Goal: Information Seeking & Learning: Learn about a topic

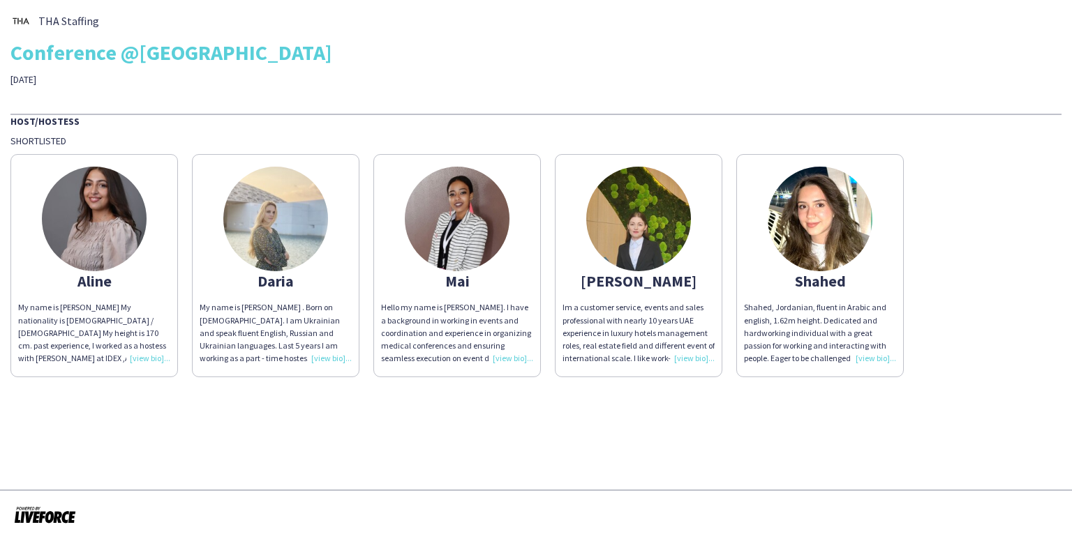
click at [834, 276] on div "Shahed" at bounding box center [820, 281] width 152 height 13
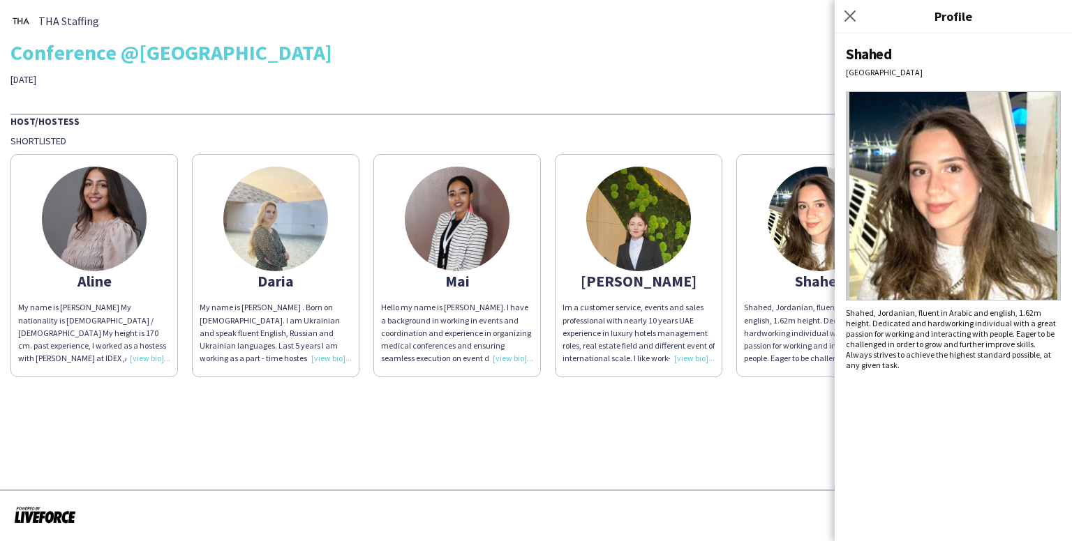
click at [938, 199] on img at bounding box center [953, 195] width 215 height 209
click at [851, 16] on icon at bounding box center [849, 15] width 13 height 13
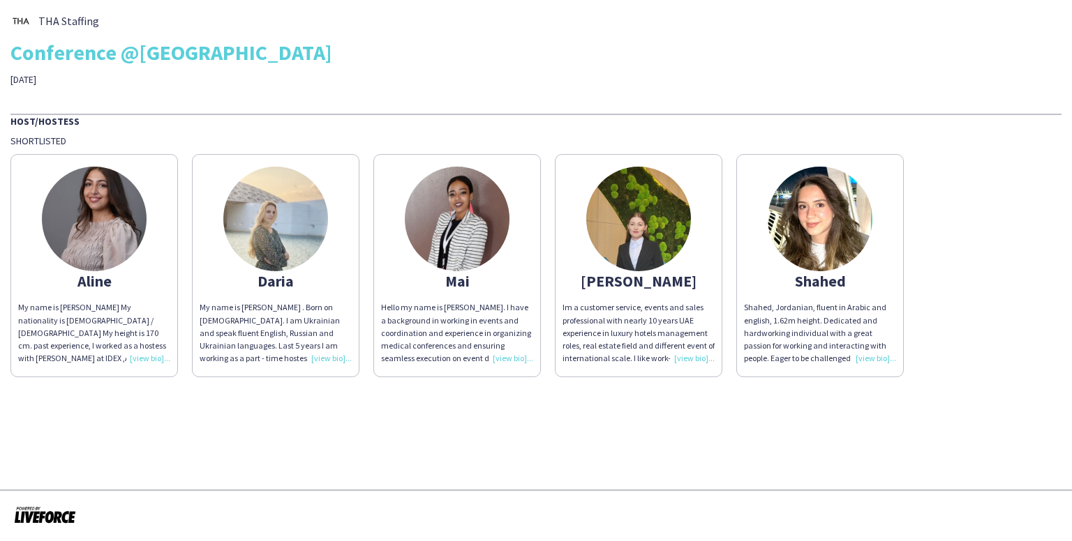
click at [87, 195] on img at bounding box center [94, 219] width 105 height 105
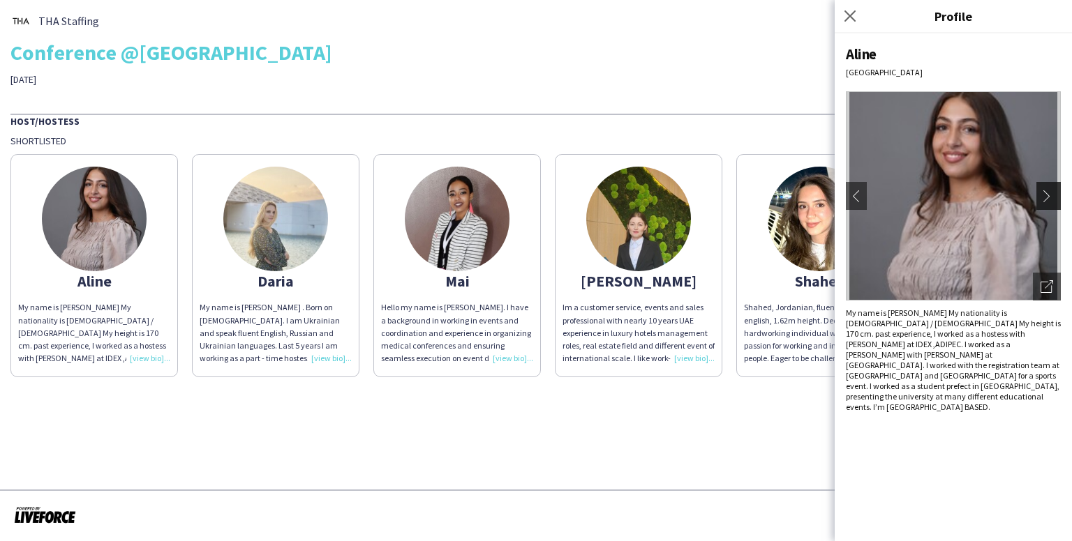
click at [1051, 197] on app-icon "chevron-right" at bounding box center [1050, 196] width 20 height 13
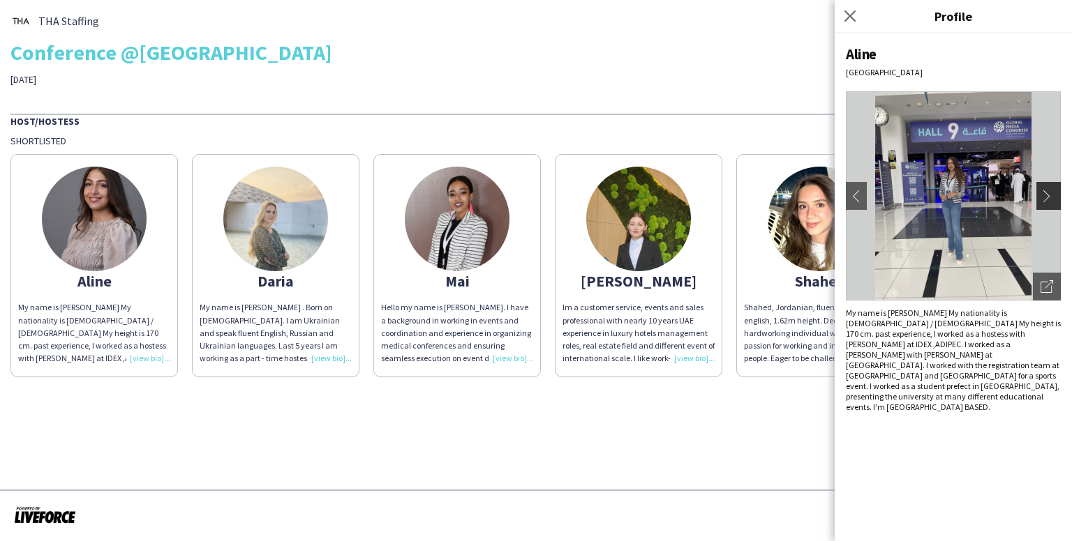
click at [1051, 196] on app-icon "chevron-right" at bounding box center [1050, 196] width 20 height 13
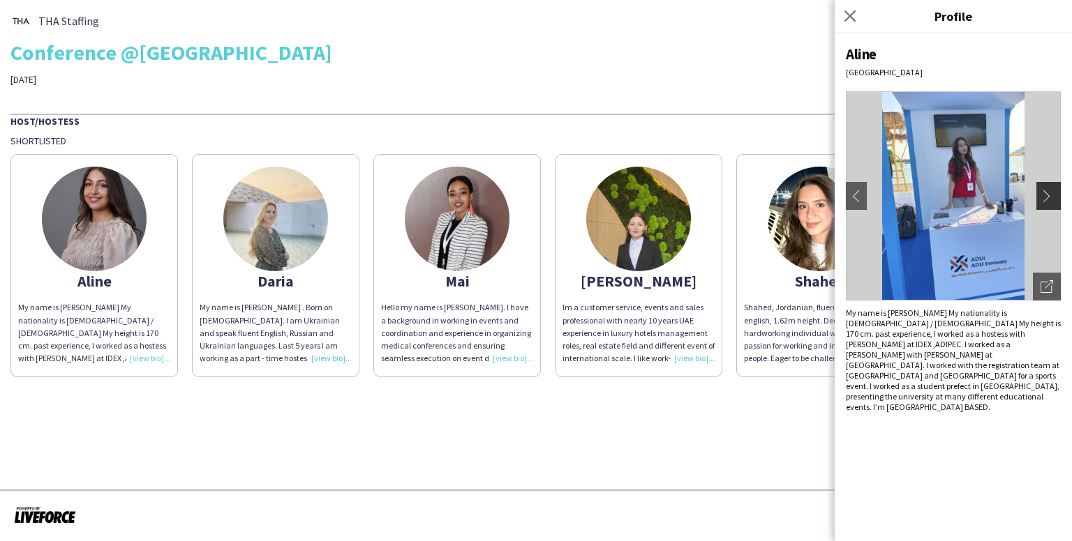
click at [1051, 196] on app-icon "chevron-right" at bounding box center [1050, 196] width 20 height 13
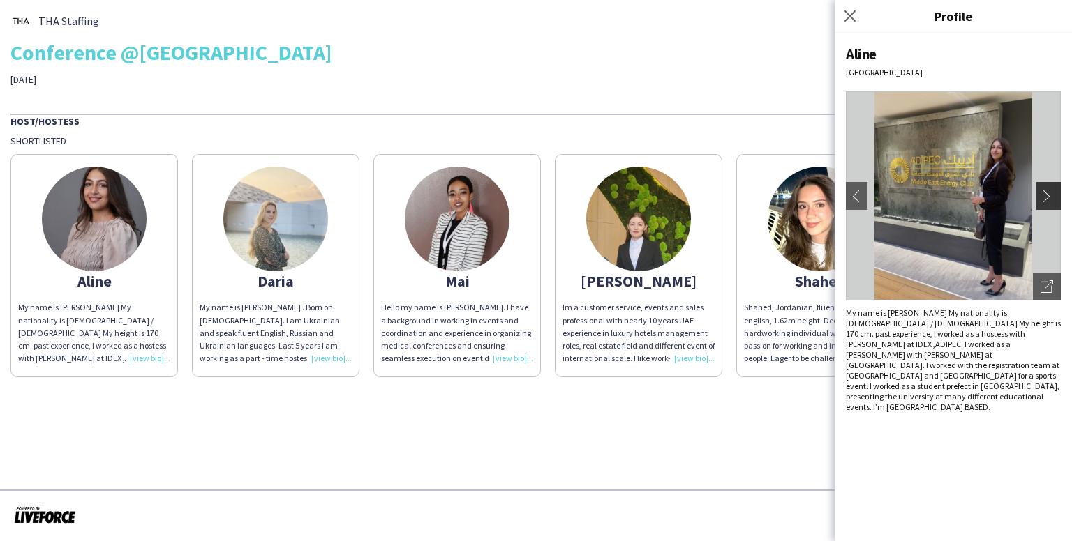
click at [1051, 196] on app-icon "chevron-right" at bounding box center [1050, 196] width 20 height 13
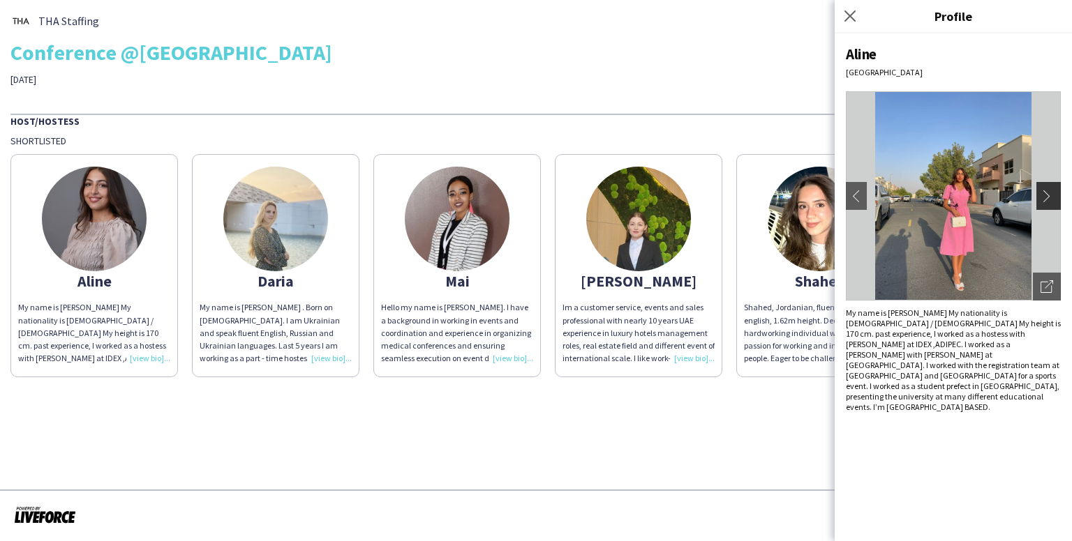
click at [1051, 196] on app-icon "chevron-right" at bounding box center [1050, 196] width 20 height 13
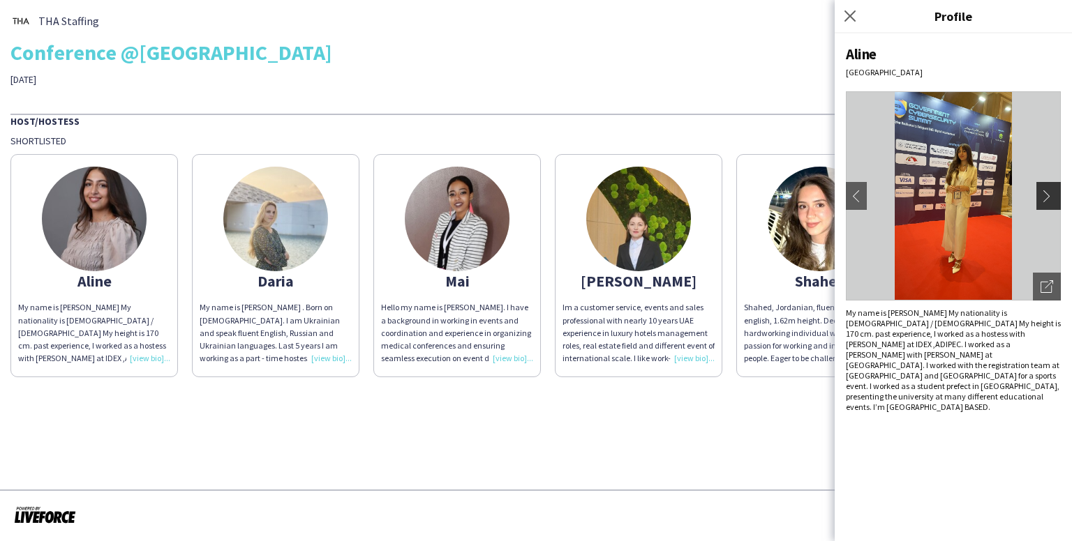
click at [1051, 196] on app-icon "chevron-right" at bounding box center [1050, 196] width 20 height 13
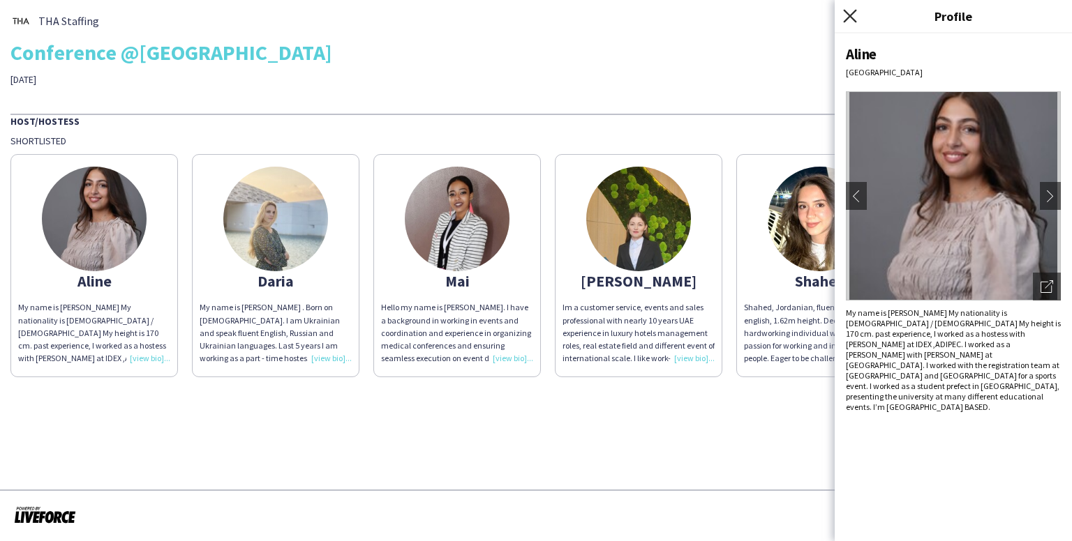
click at [852, 15] on icon "Close pop-in" at bounding box center [849, 15] width 13 height 13
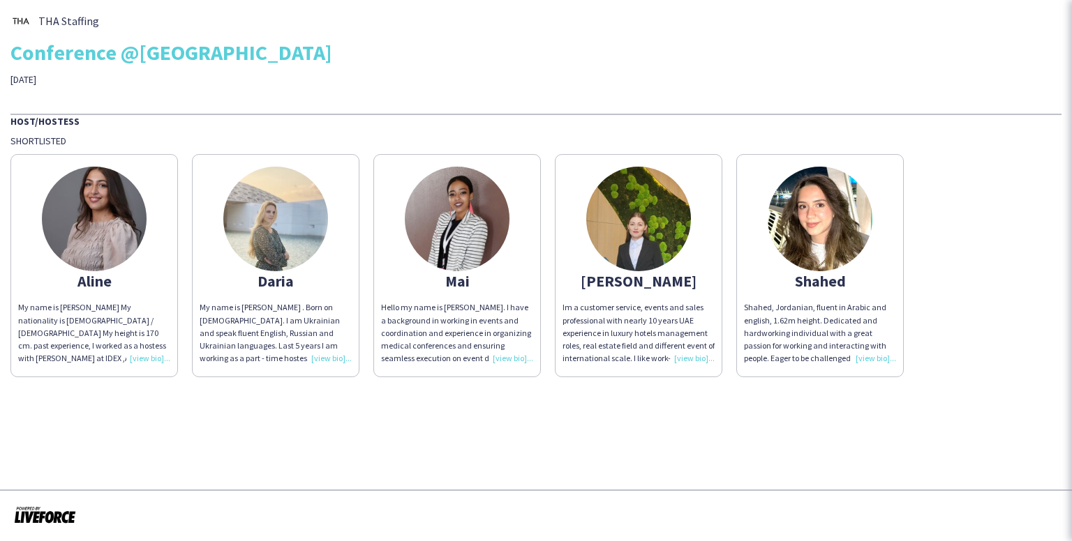
click at [826, 202] on img at bounding box center [820, 219] width 105 height 105
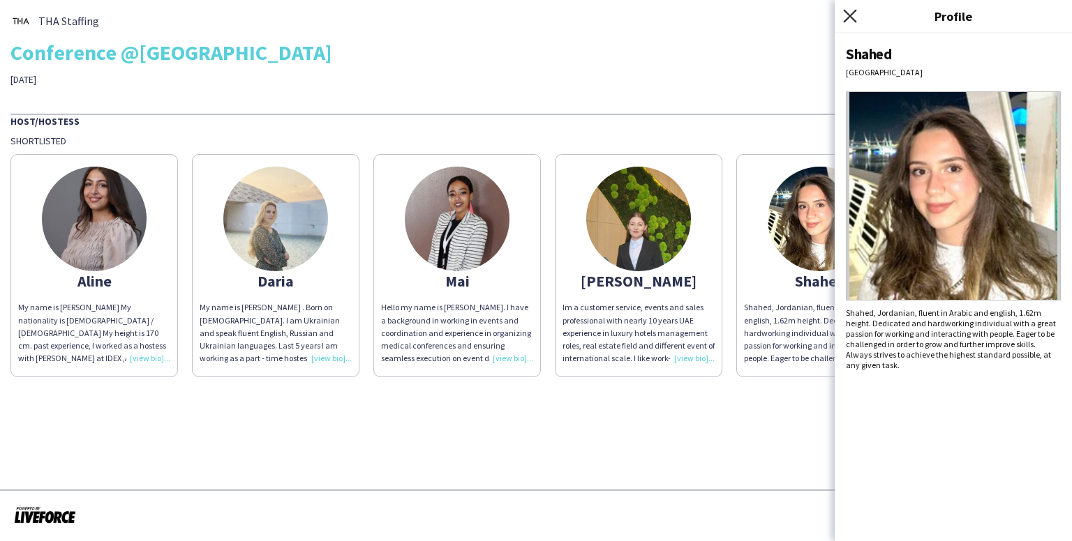
click at [848, 9] on icon "Close pop-in" at bounding box center [849, 15] width 13 height 13
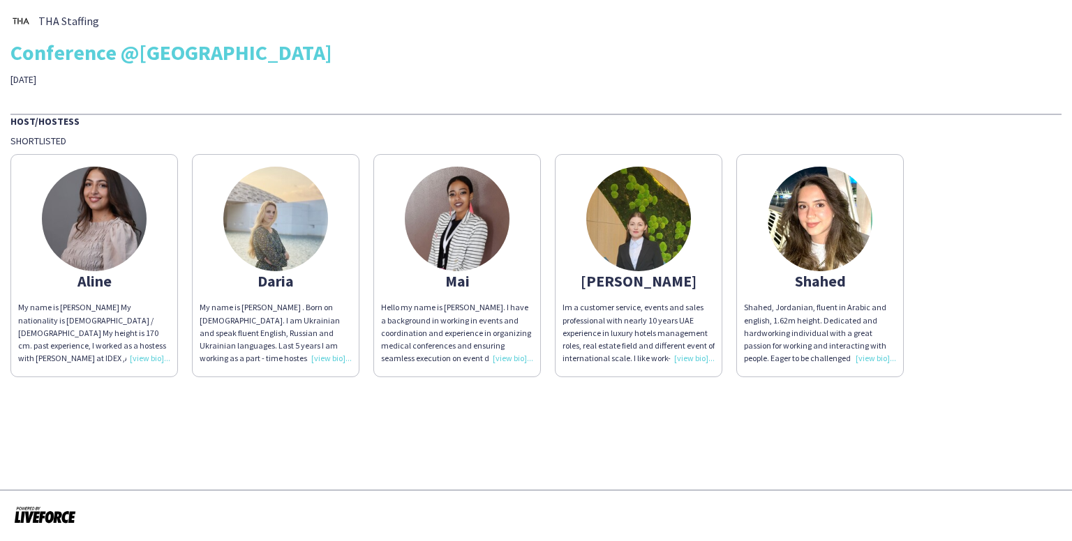
click at [64, 255] on img at bounding box center [94, 219] width 105 height 105
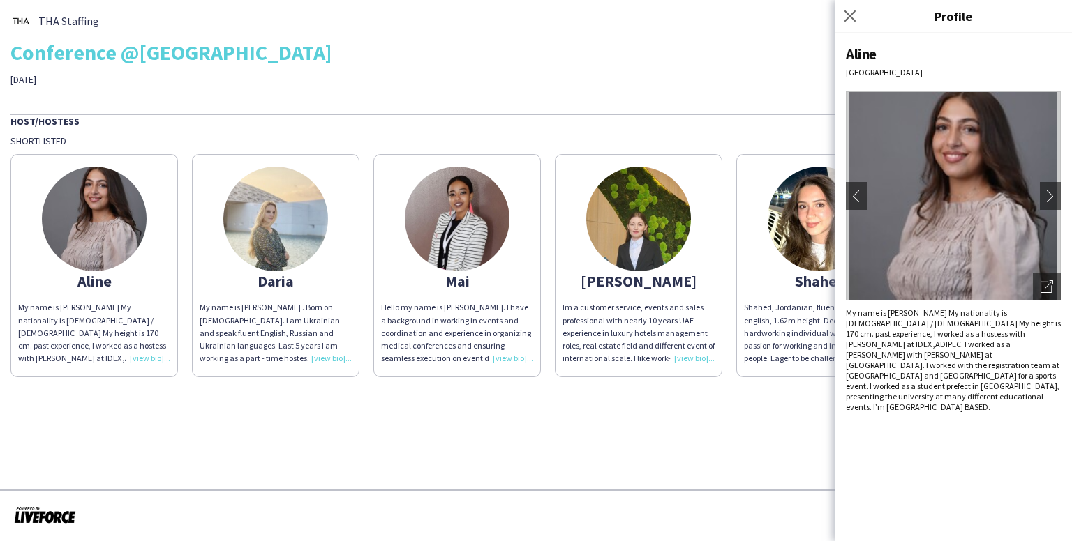
click at [287, 216] on img at bounding box center [275, 219] width 105 height 105
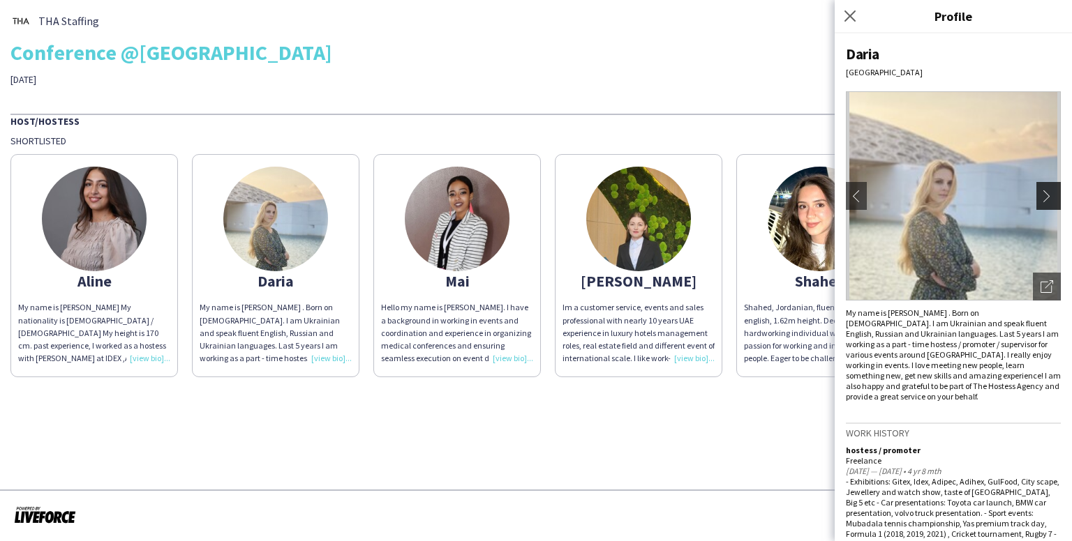
click at [1040, 191] on app-icon "chevron-right" at bounding box center [1050, 196] width 20 height 13
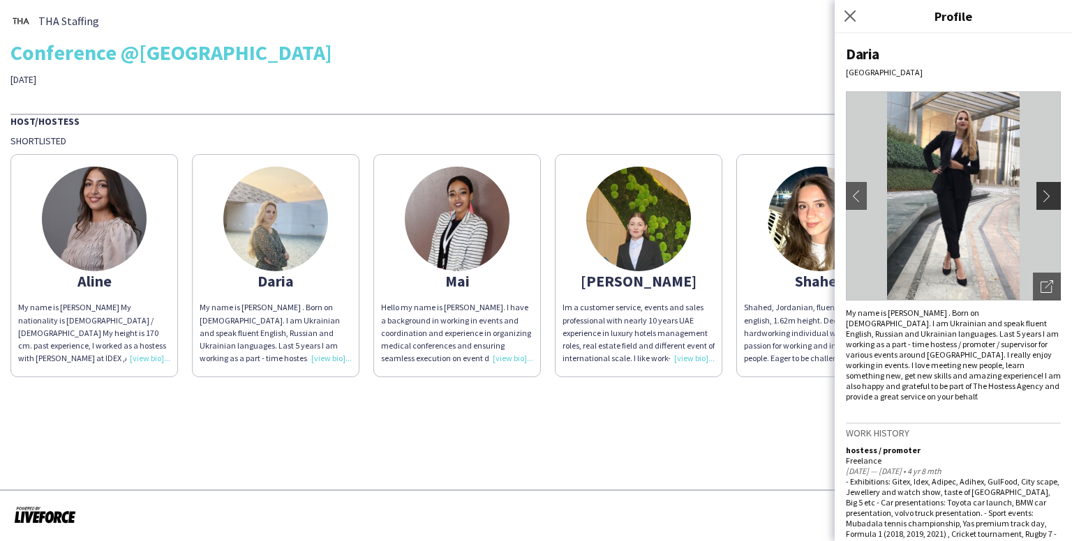
click at [1040, 196] on app-icon "chevron-right" at bounding box center [1050, 196] width 20 height 13
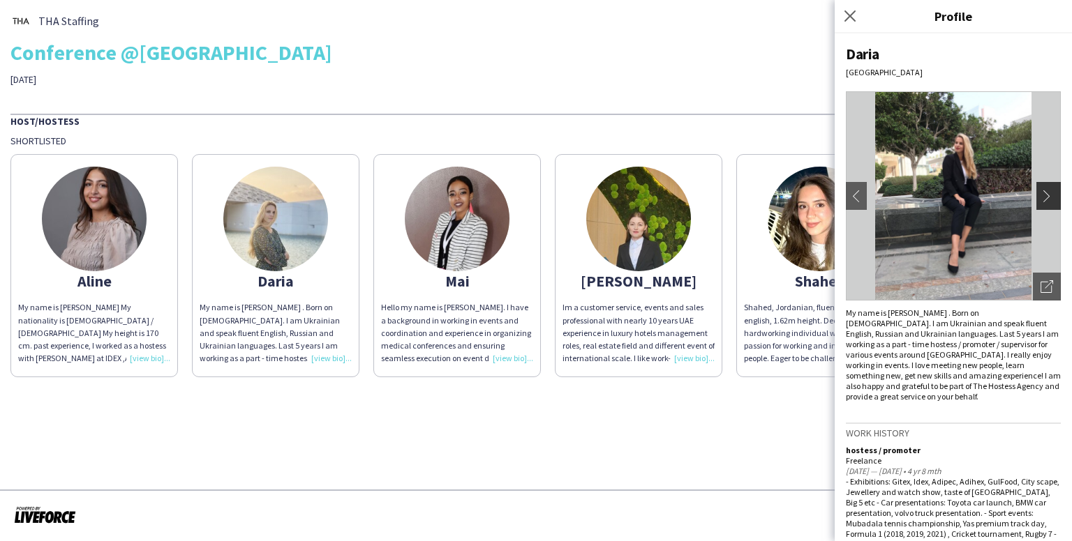
click at [1040, 197] on app-icon "chevron-right" at bounding box center [1050, 196] width 20 height 13
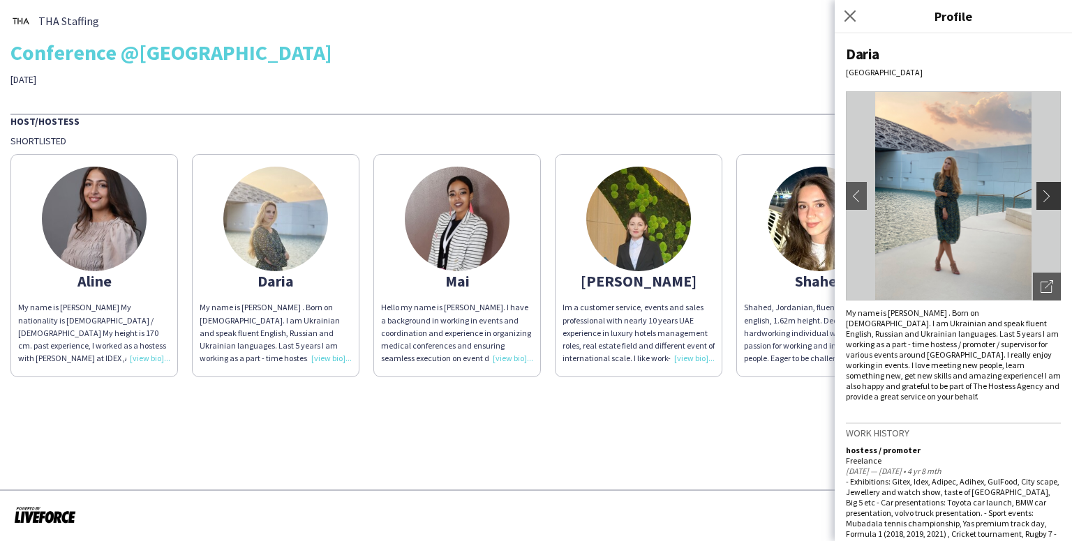
click at [1040, 198] on app-icon "chevron-right" at bounding box center [1050, 196] width 20 height 13
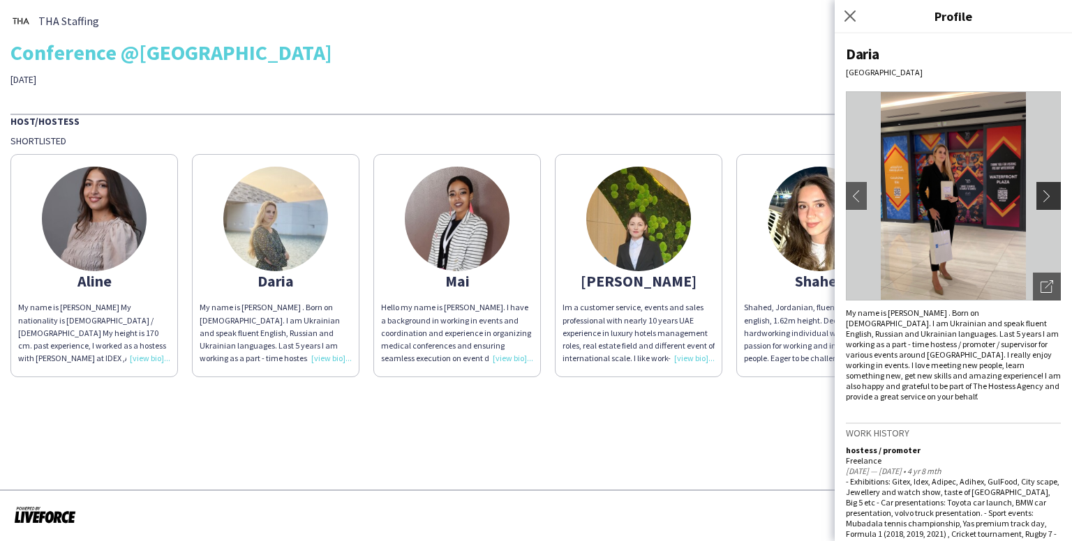
click at [1040, 198] on app-icon "chevron-right" at bounding box center [1050, 196] width 20 height 13
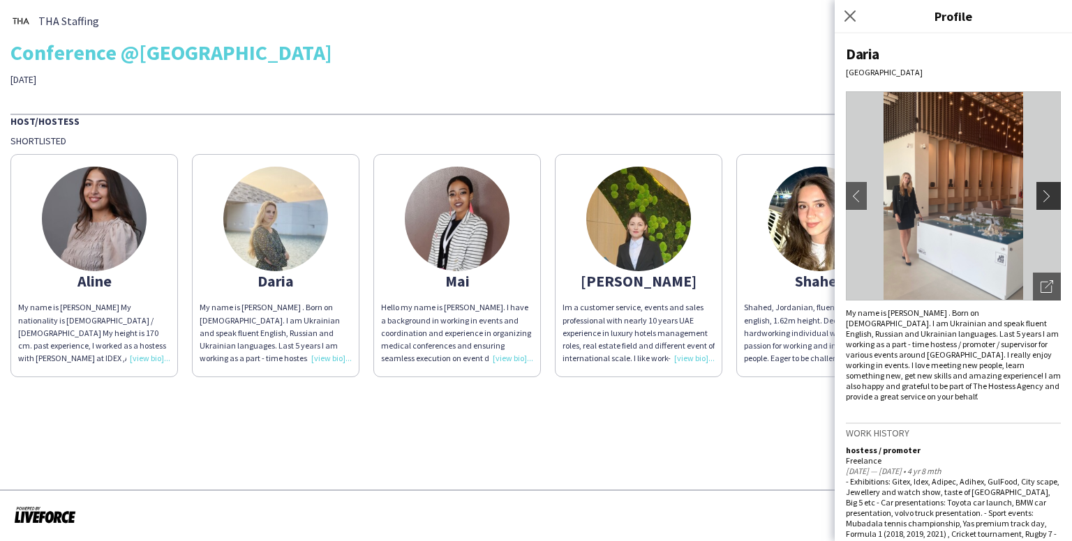
click at [1040, 198] on app-icon "chevron-right" at bounding box center [1050, 196] width 20 height 13
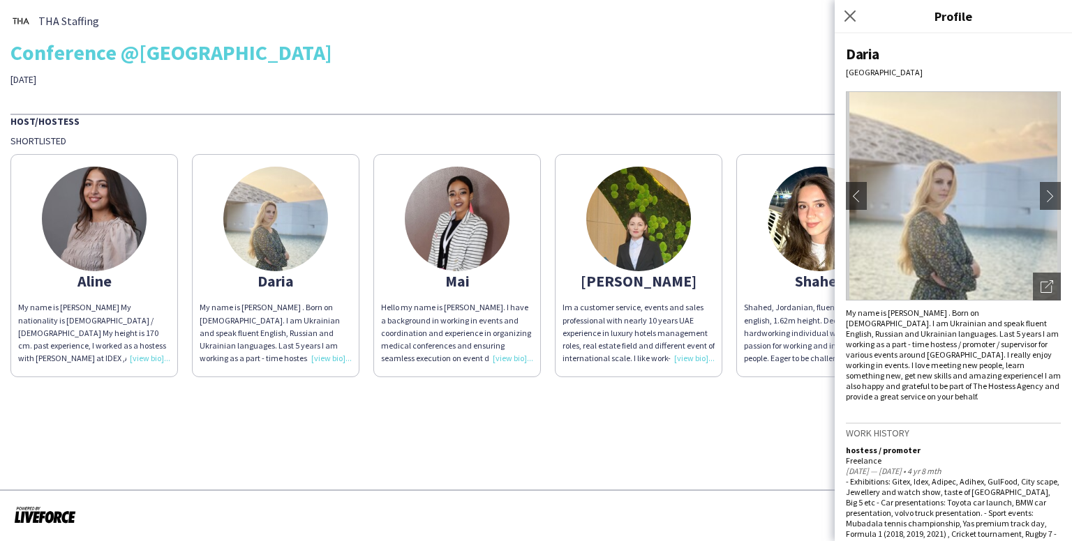
click at [627, 217] on img at bounding box center [638, 219] width 105 height 105
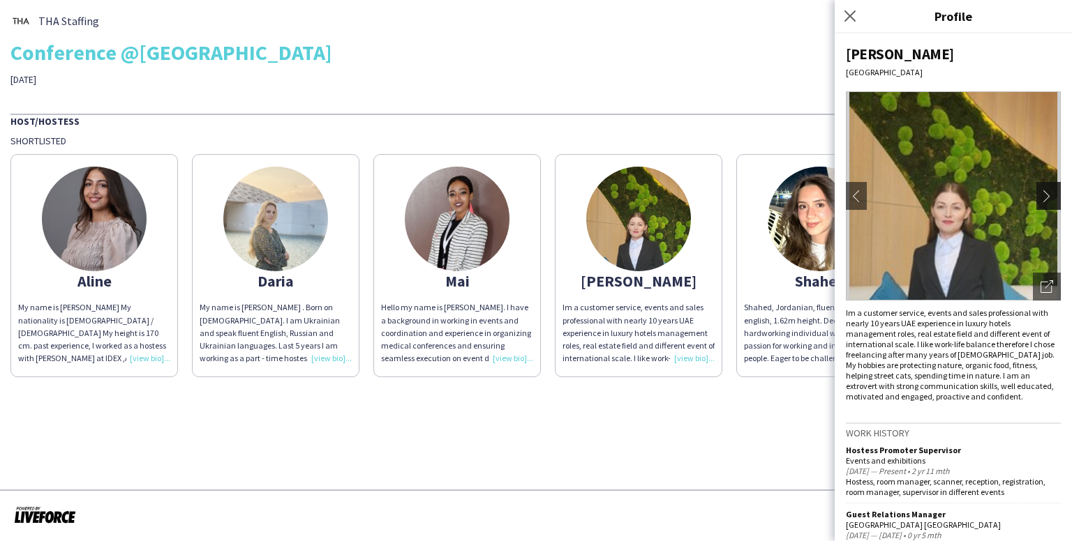
click at [1040, 196] on app-icon "chevron-right" at bounding box center [1050, 196] width 20 height 13
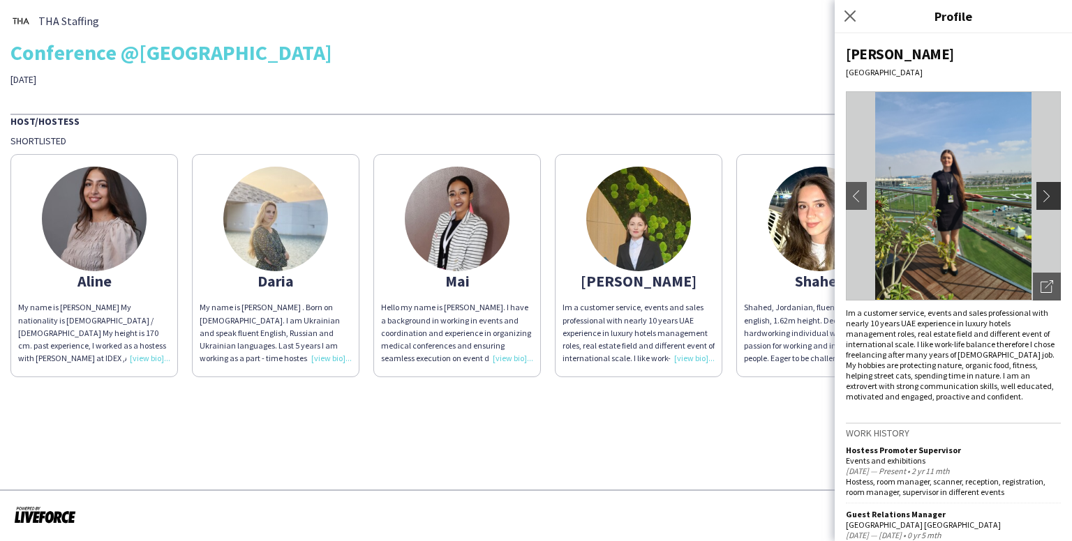
click at [1040, 199] on app-icon "chevron-right" at bounding box center [1050, 196] width 20 height 13
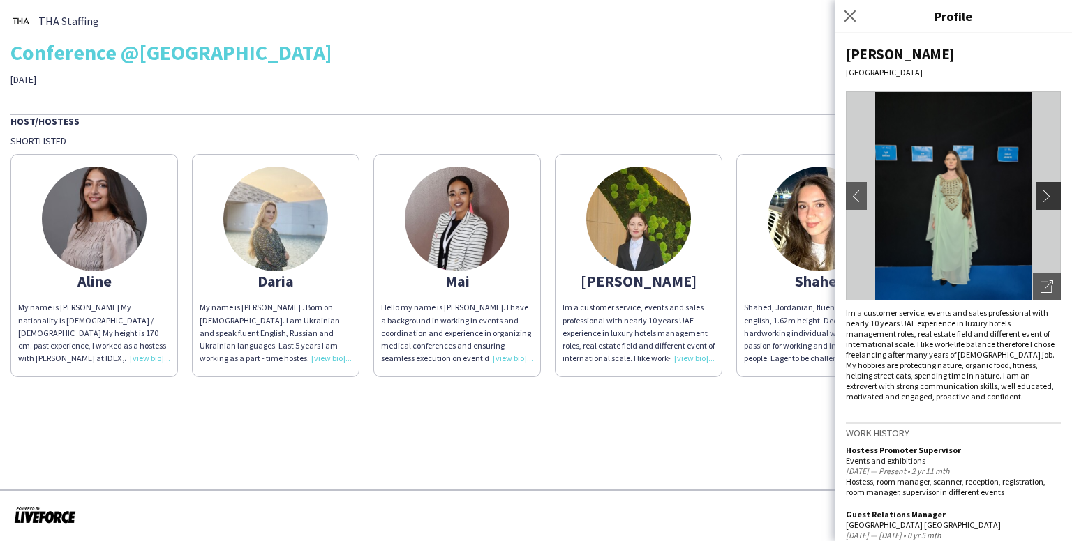
click at [1040, 196] on app-icon "chevron-right" at bounding box center [1050, 196] width 20 height 13
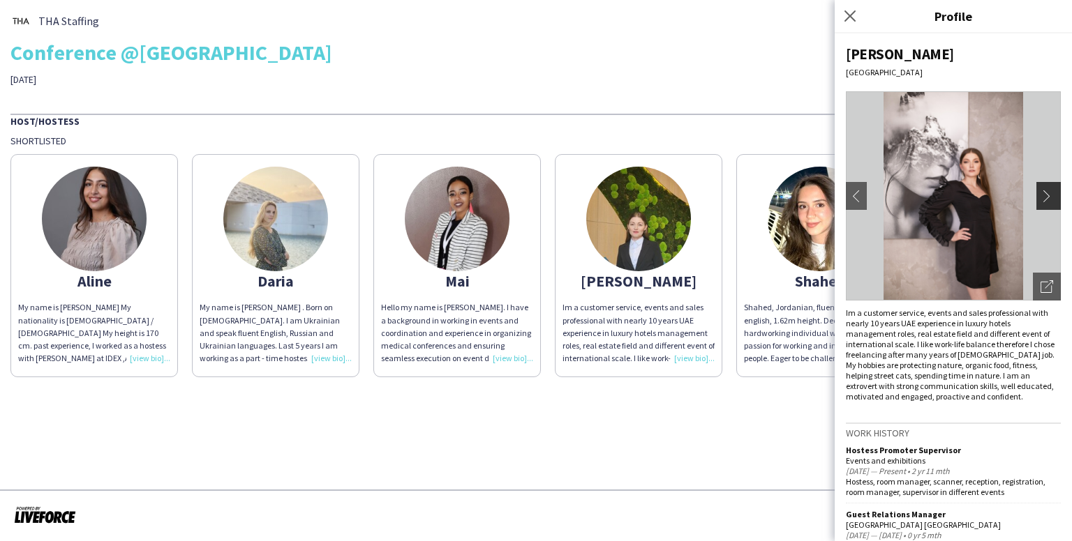
click at [1040, 196] on app-icon "chevron-right" at bounding box center [1050, 196] width 20 height 13
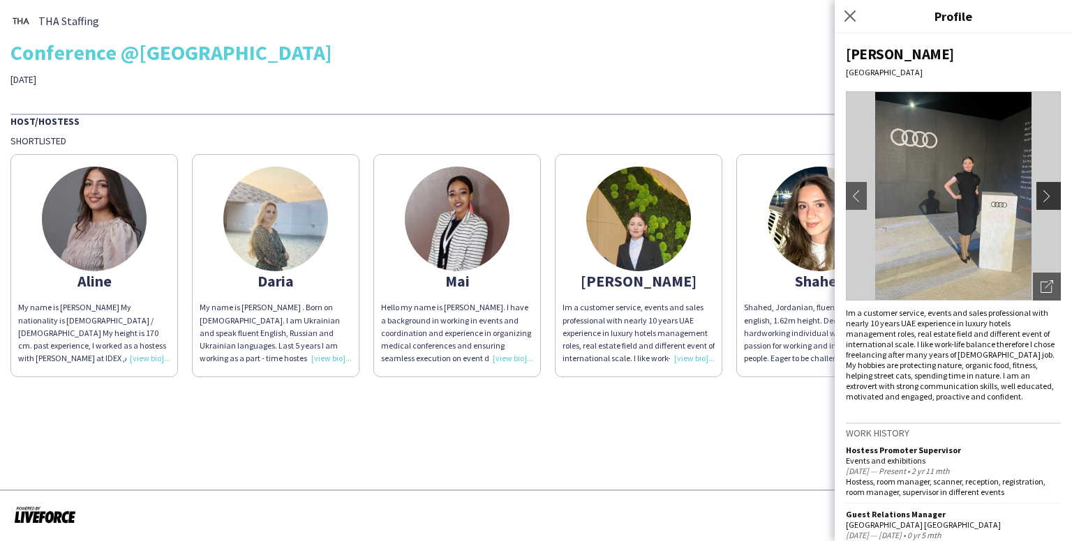
click at [1040, 196] on app-icon "chevron-right" at bounding box center [1050, 196] width 20 height 13
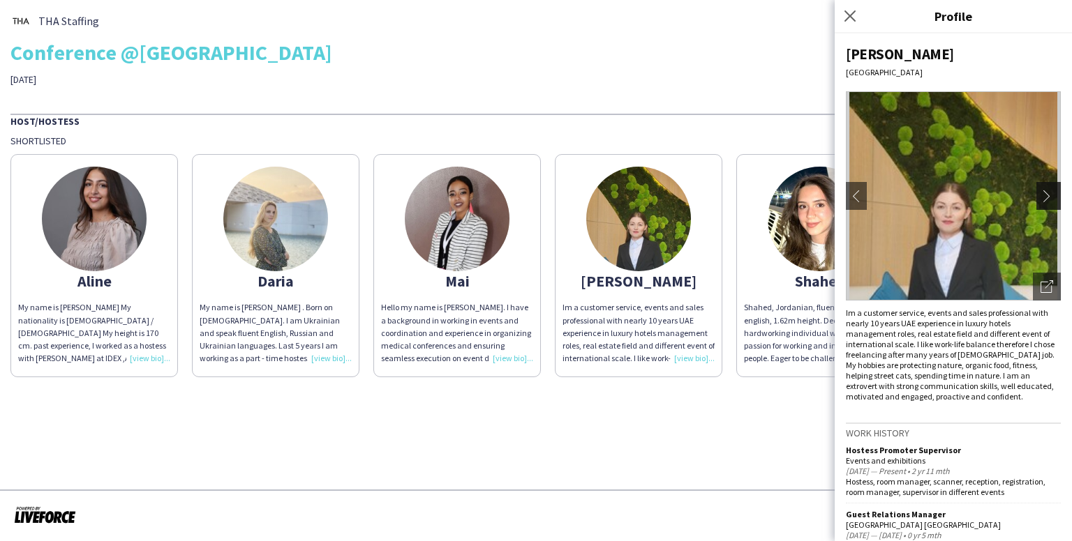
click at [1040, 196] on app-icon "chevron-right" at bounding box center [1050, 196] width 20 height 13
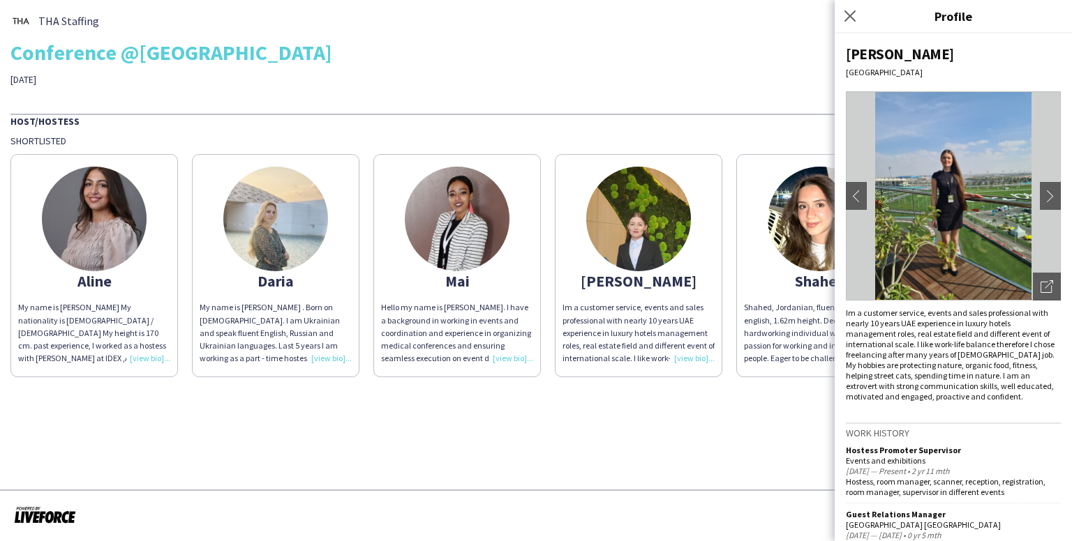
click at [252, 193] on img at bounding box center [275, 219] width 105 height 105
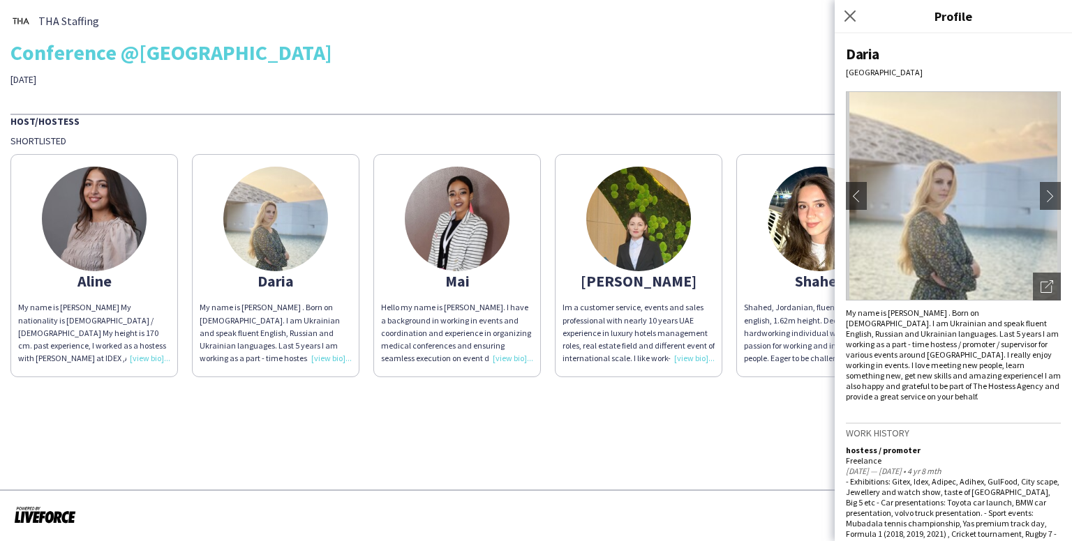
click at [800, 222] on img at bounding box center [820, 219] width 105 height 105
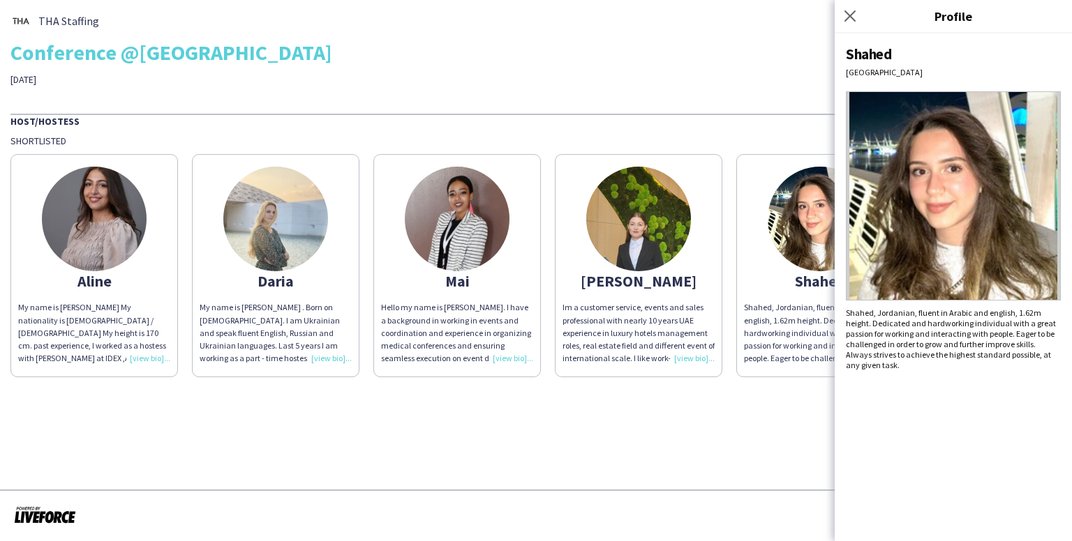
click at [296, 228] on img at bounding box center [275, 219] width 105 height 105
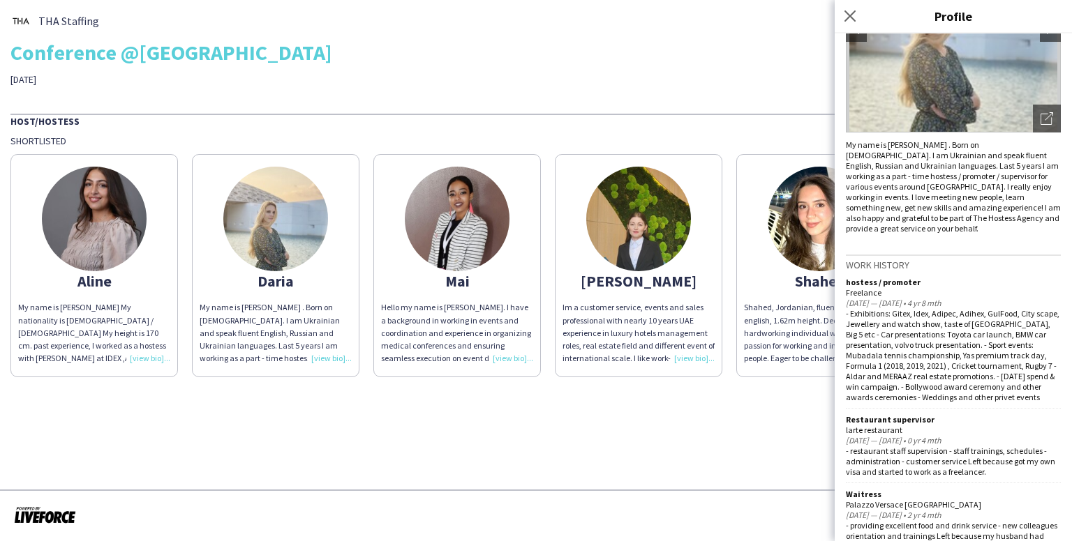
scroll to position [195, 0]
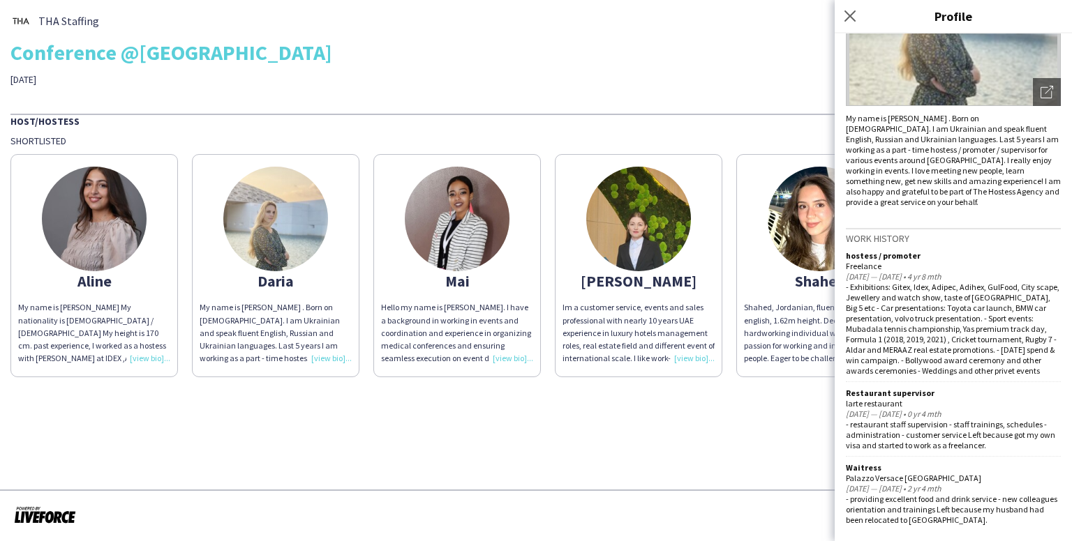
click at [818, 227] on img at bounding box center [820, 219] width 105 height 105
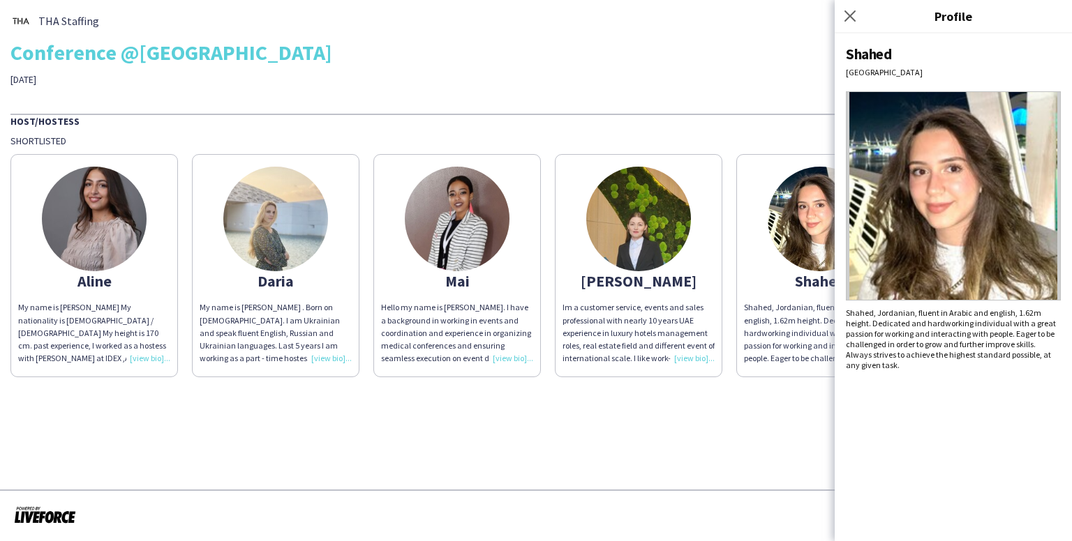
click at [656, 207] on img at bounding box center [638, 219] width 105 height 105
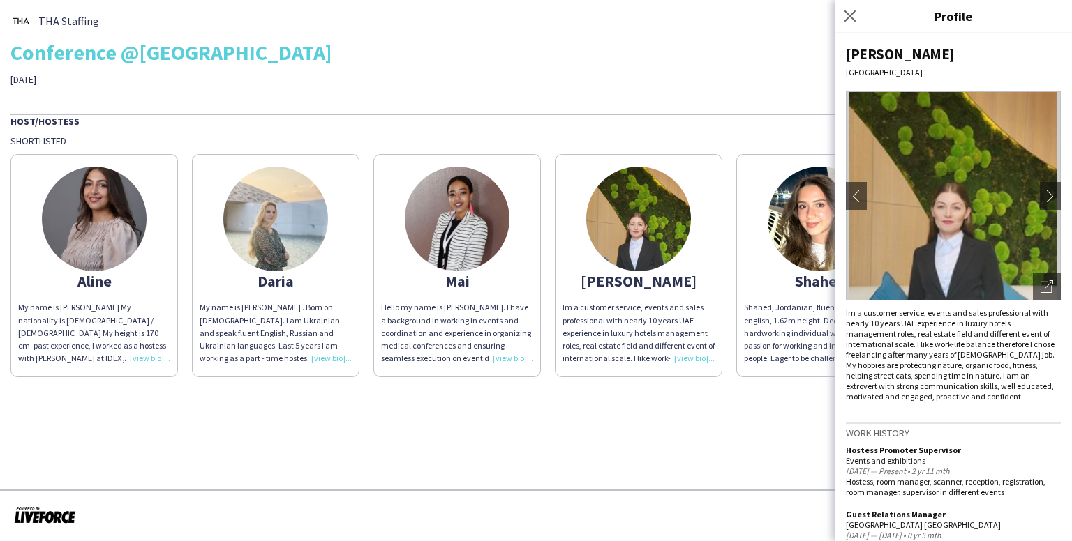
click at [440, 216] on img at bounding box center [457, 219] width 105 height 105
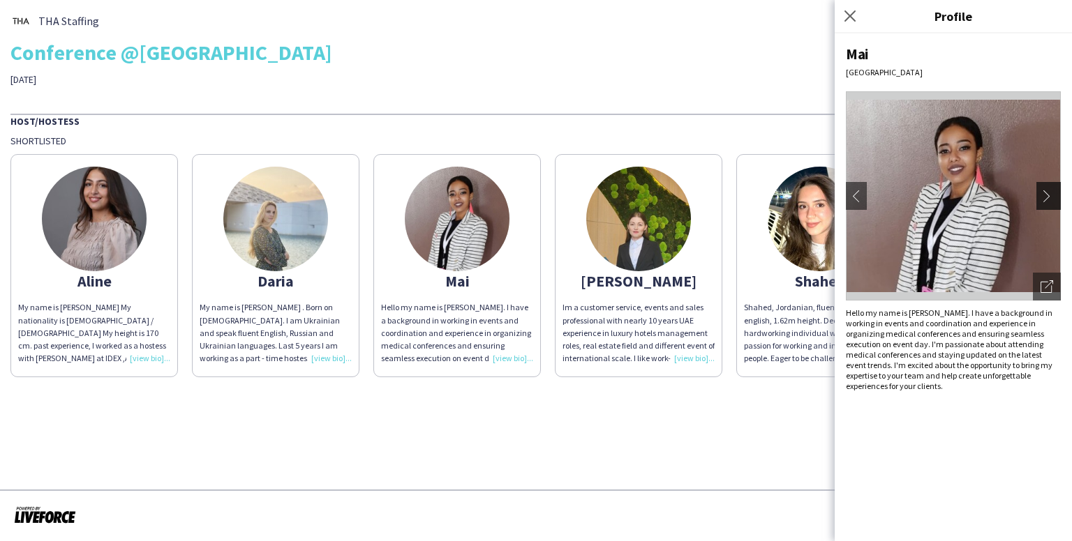
click at [1041, 185] on button "chevron-right" at bounding box center [1050, 196] width 28 height 28
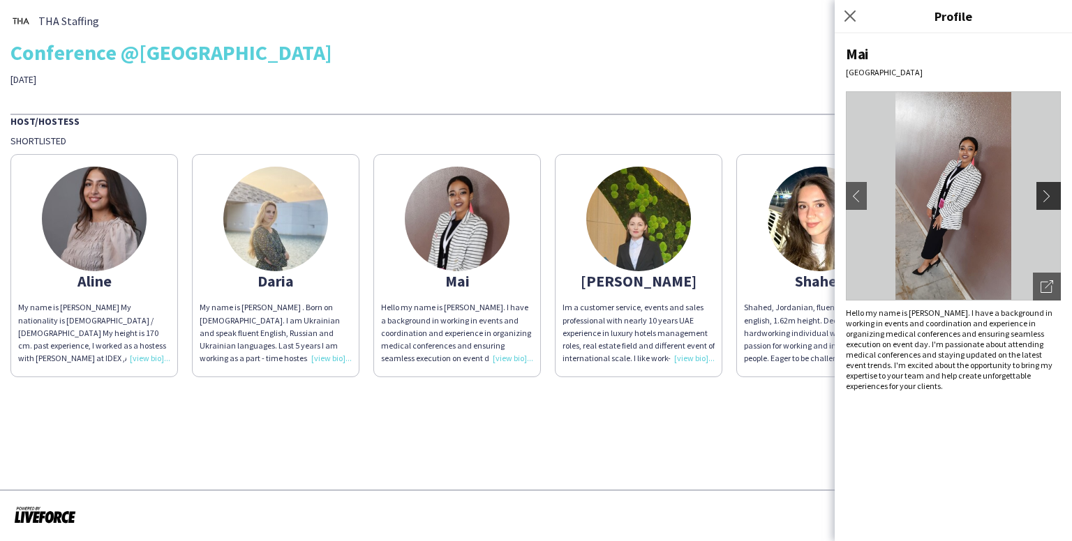
click at [1046, 190] on app-icon "chevron-right" at bounding box center [1050, 196] width 20 height 13
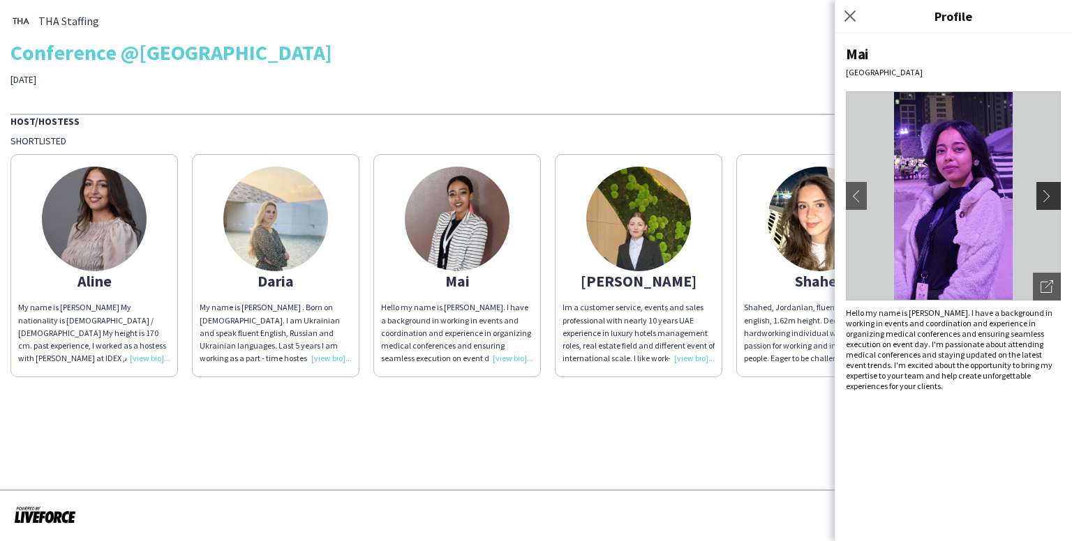
click at [1049, 193] on app-icon "chevron-right" at bounding box center [1050, 196] width 20 height 13
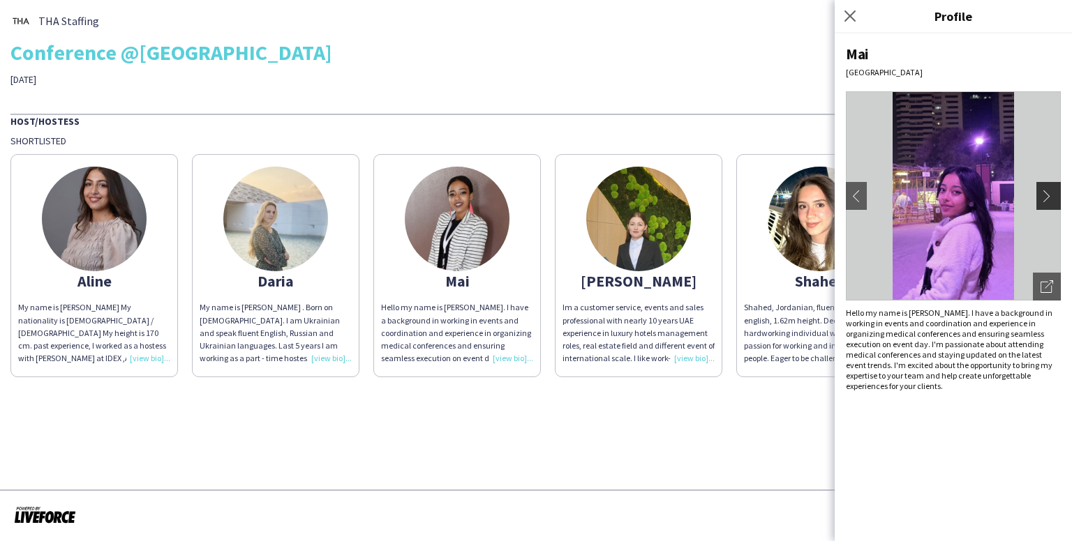
click at [1052, 193] on app-icon "chevron-right" at bounding box center [1050, 196] width 20 height 13
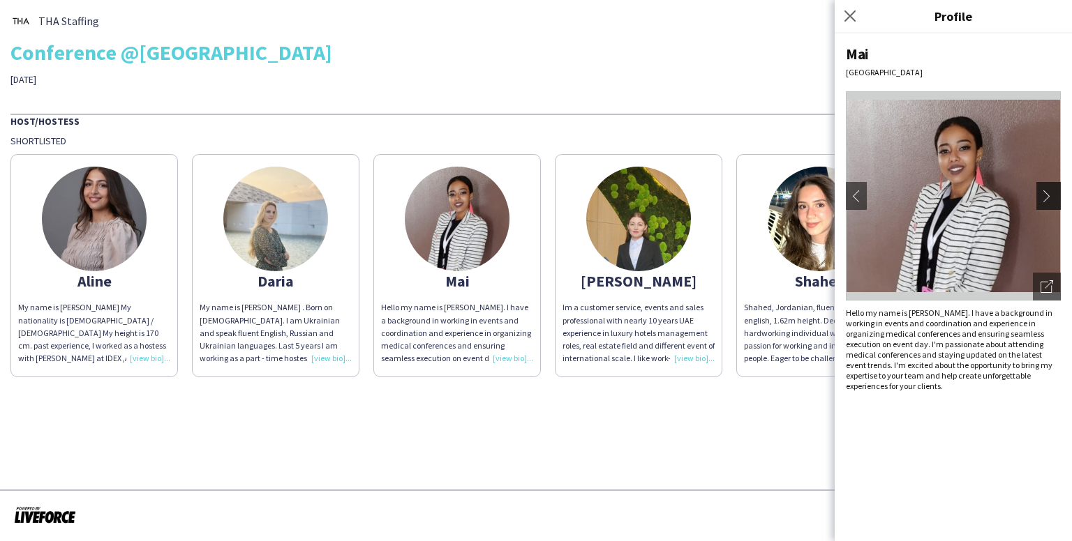
click at [1040, 202] on button "chevron-right" at bounding box center [1050, 196] width 28 height 28
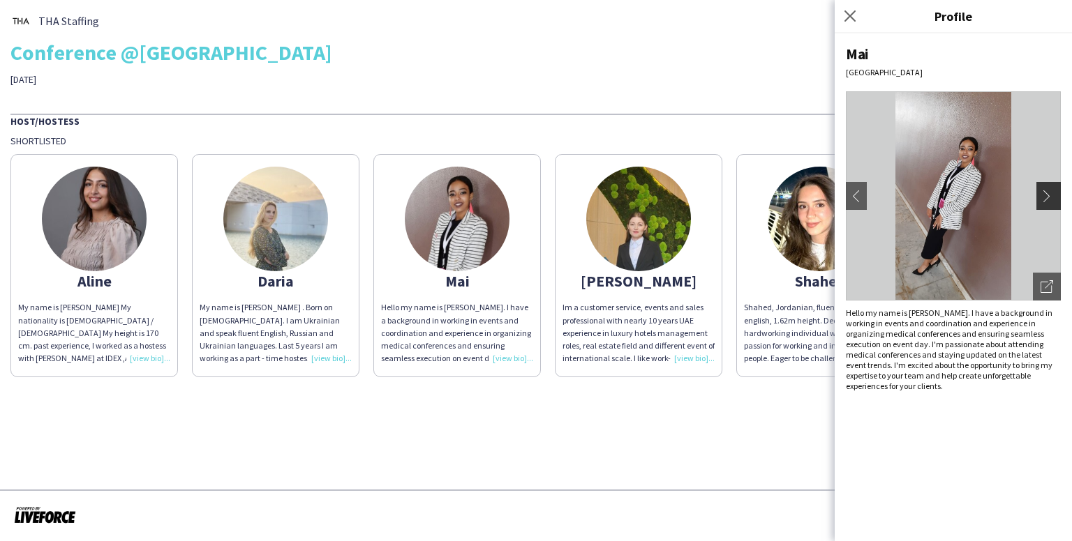
click at [1040, 202] on app-icon "chevron-right" at bounding box center [1050, 196] width 20 height 13
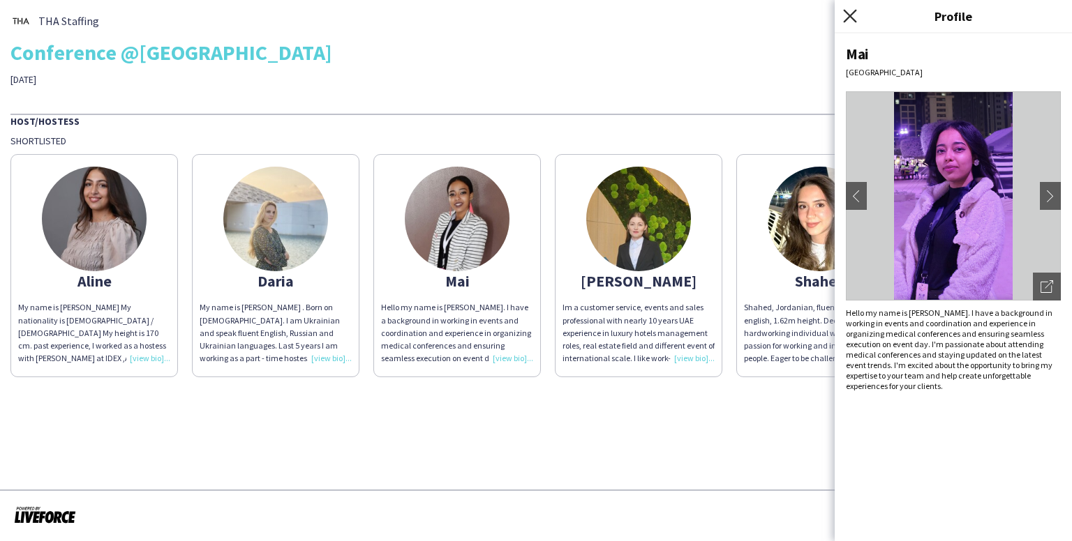
click at [848, 13] on icon "Close pop-in" at bounding box center [849, 15] width 13 height 13
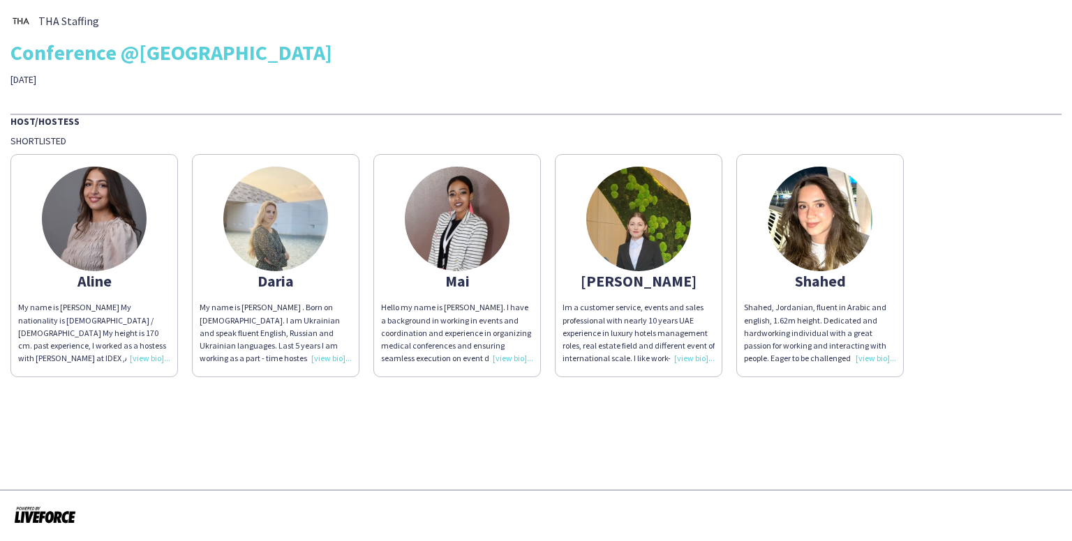
click at [279, 193] on img at bounding box center [275, 219] width 105 height 105
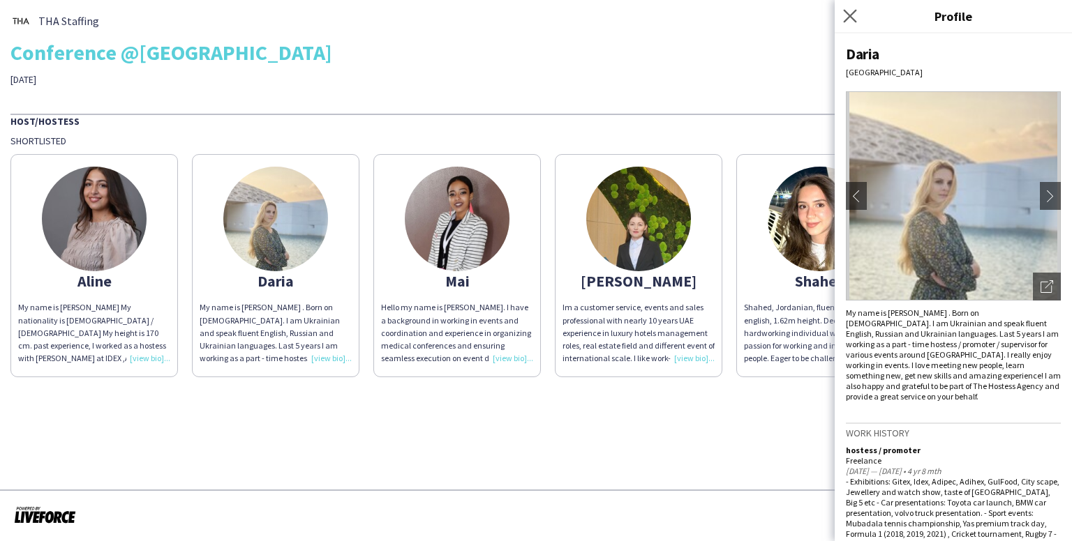
click at [848, 23] on app-icon "Close pop-in" at bounding box center [850, 16] width 20 height 20
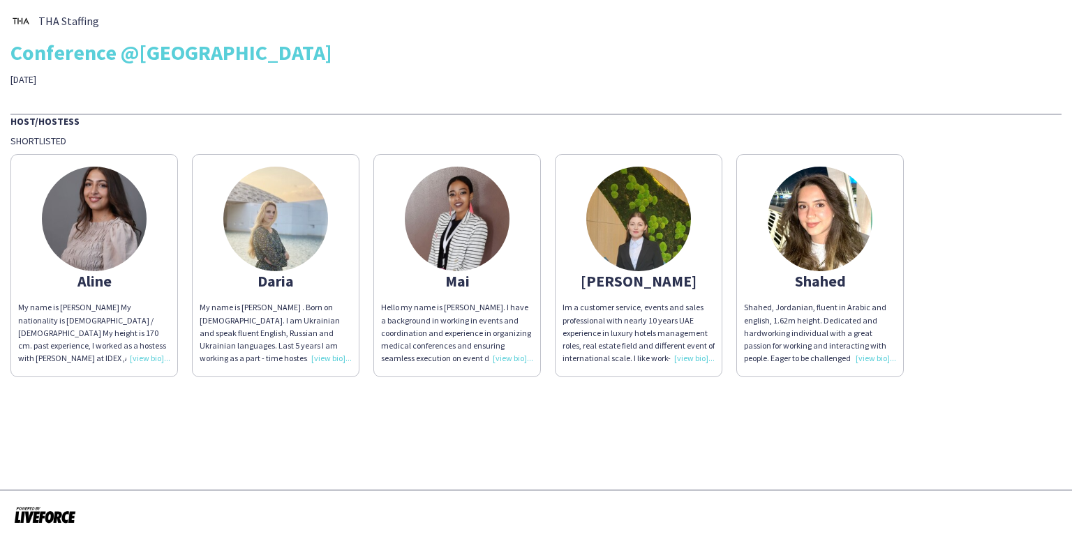
click at [256, 291] on app-share-pages-crew-card "[PERSON_NAME] My name is [PERSON_NAME] . Born on [DEMOGRAPHIC_DATA]. I am Ukrai…" at bounding box center [275, 265] width 167 height 223
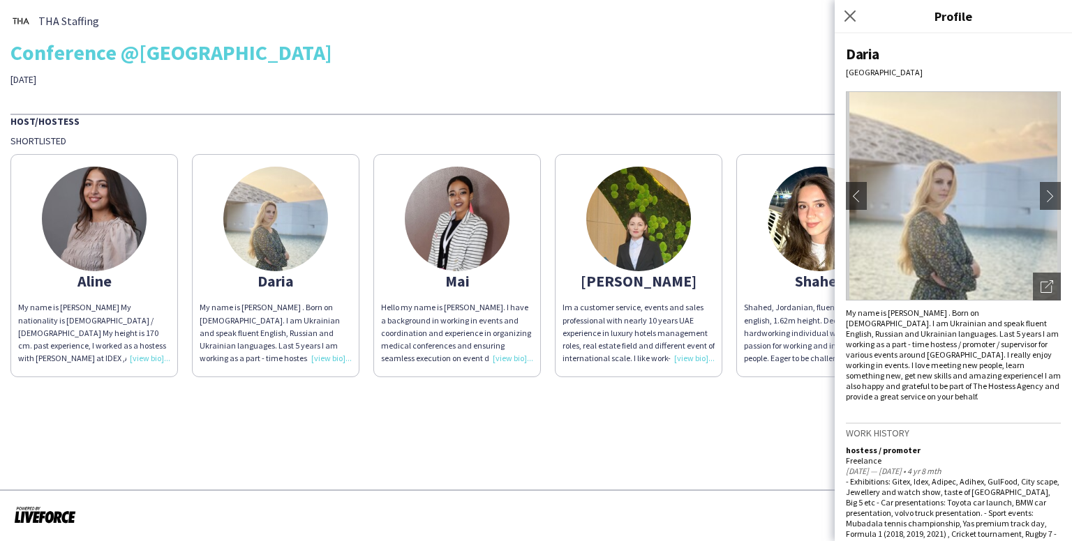
click at [273, 327] on div "My name is [PERSON_NAME] . Born on [DEMOGRAPHIC_DATA]. I am Ukrainian and speak…" at bounding box center [276, 332] width 152 height 63
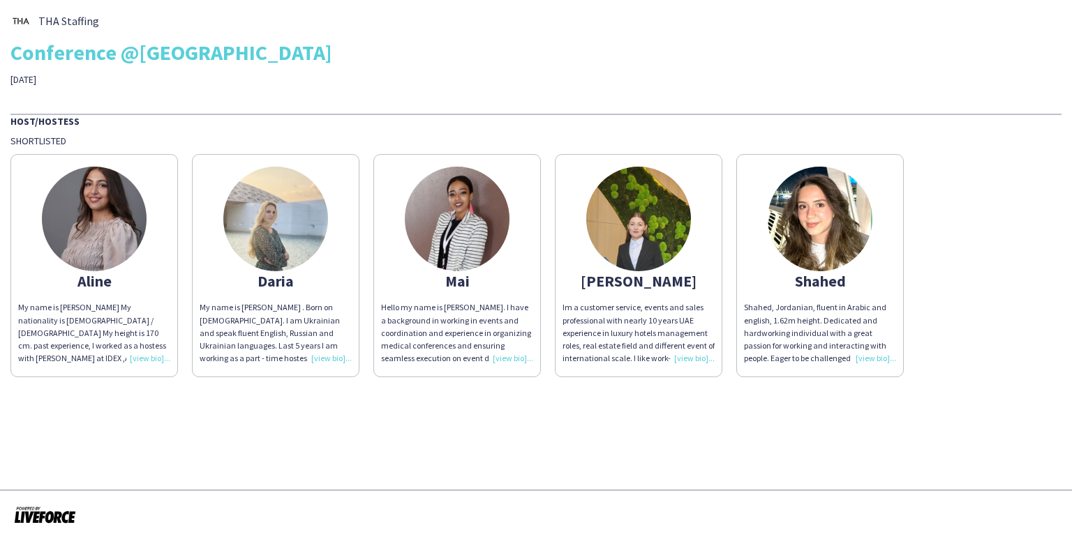
click at [259, 285] on div "Daria" at bounding box center [276, 281] width 152 height 13
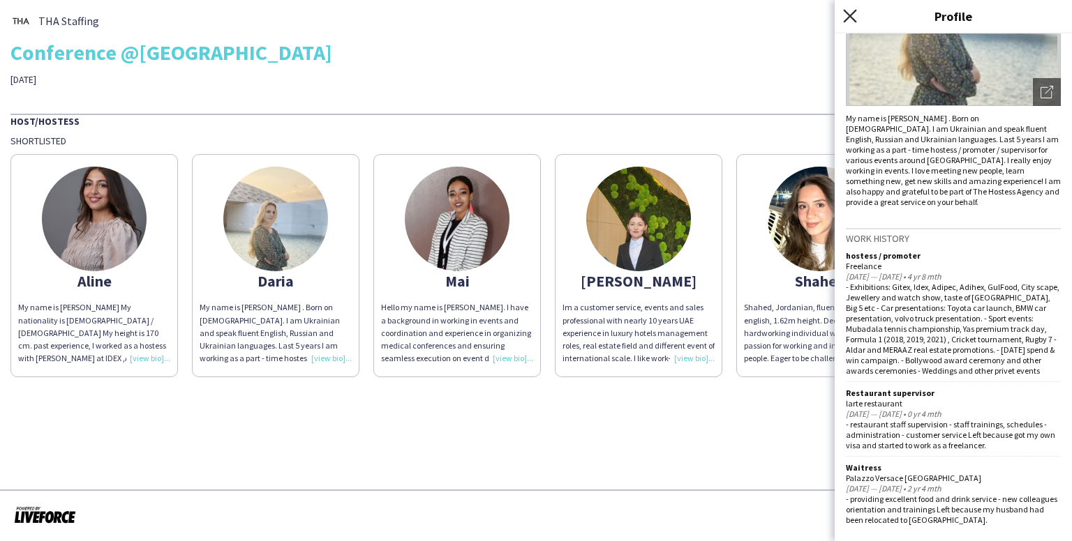
click at [848, 12] on icon "Close pop-in" at bounding box center [849, 15] width 13 height 13
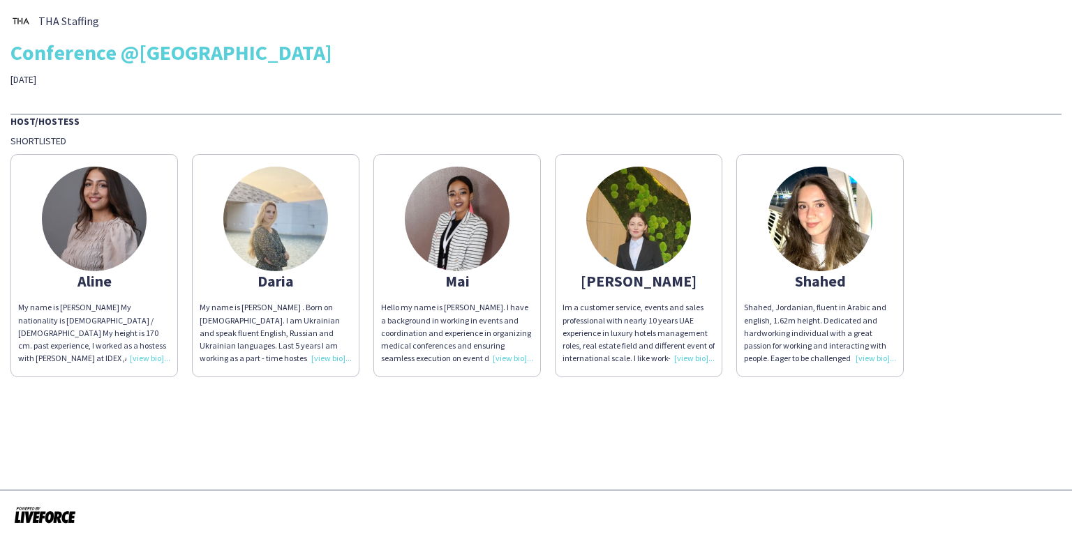
click at [98, 224] on img at bounding box center [94, 219] width 105 height 105
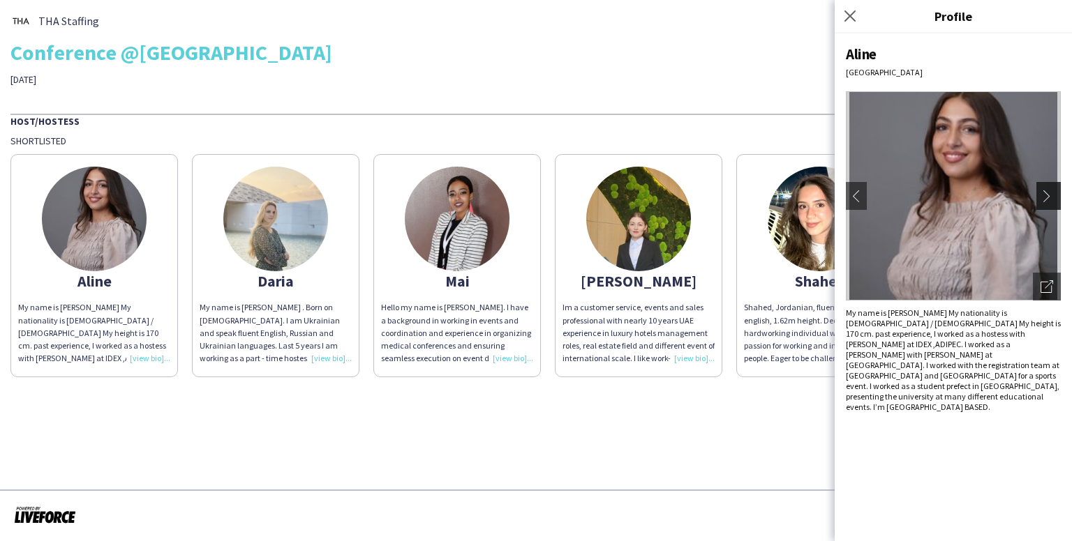
click at [1054, 196] on app-icon "chevron-right" at bounding box center [1050, 196] width 20 height 13
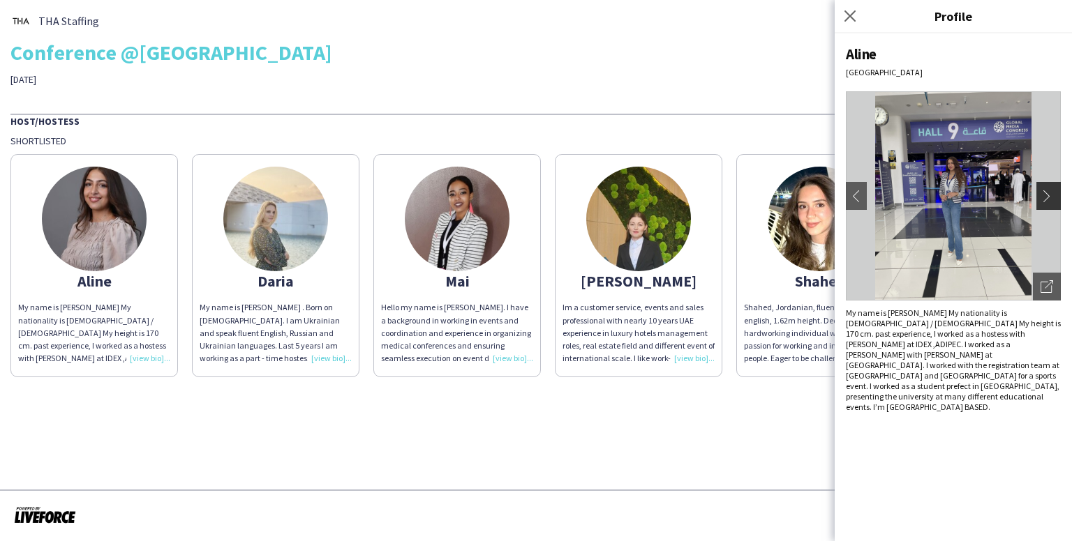
click at [1047, 196] on app-icon "chevron-right" at bounding box center [1050, 196] width 20 height 13
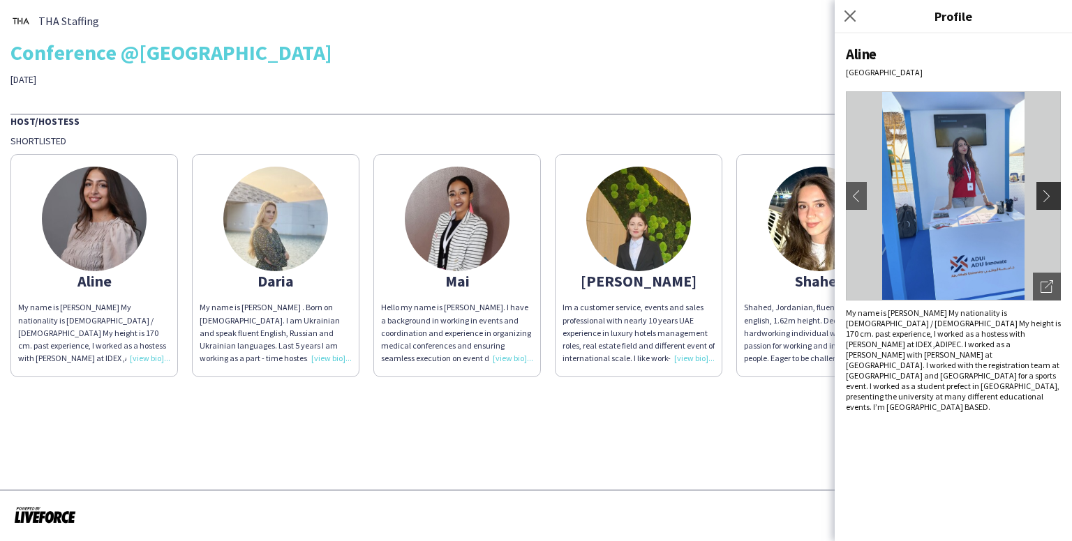
click at [1047, 196] on app-icon "chevron-right" at bounding box center [1050, 196] width 20 height 13
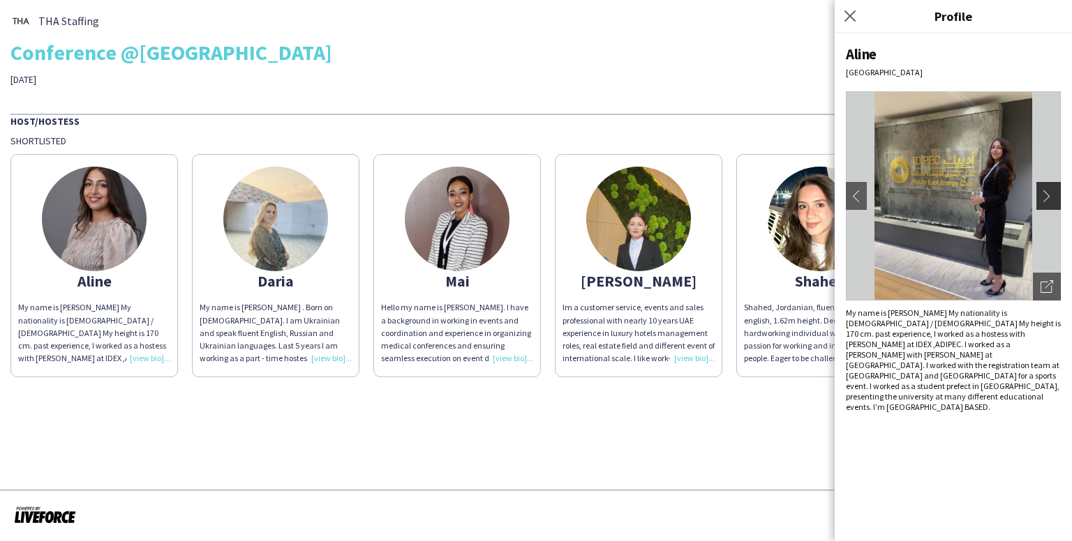
click at [1047, 196] on app-icon "chevron-right" at bounding box center [1050, 196] width 20 height 13
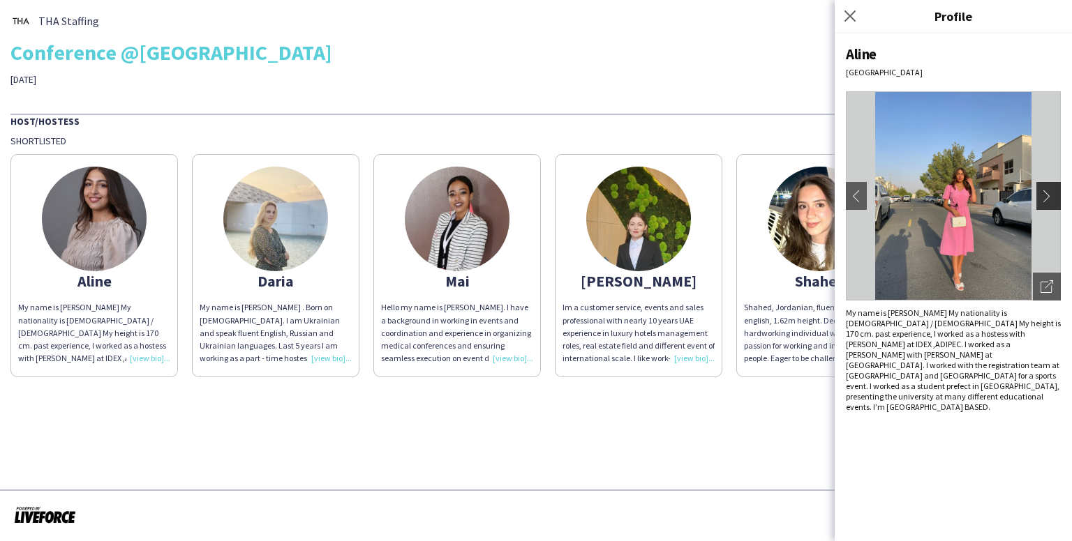
click at [1047, 196] on app-icon "chevron-right" at bounding box center [1050, 196] width 20 height 13
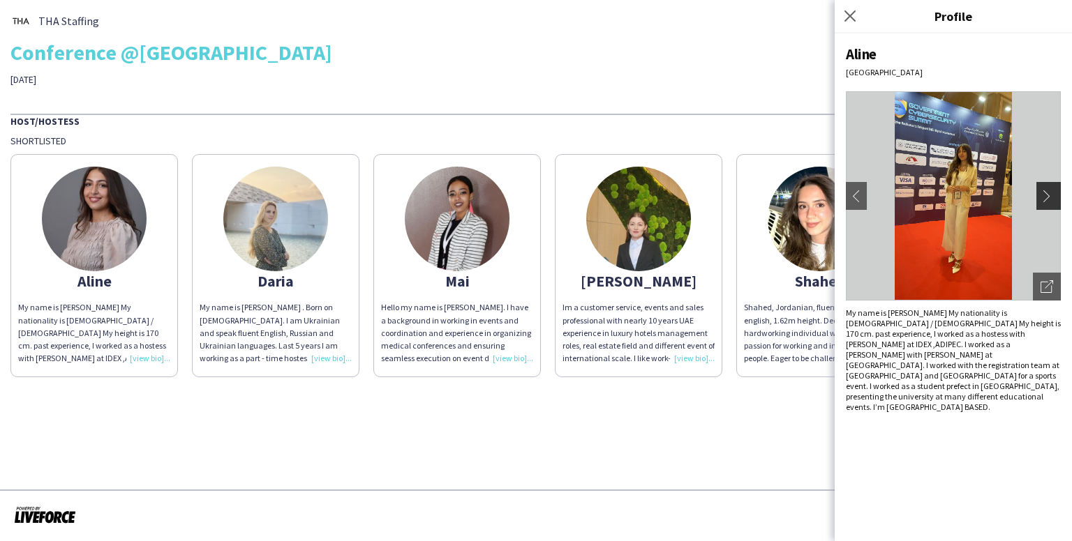
click at [1047, 196] on app-icon "chevron-right" at bounding box center [1050, 196] width 20 height 13
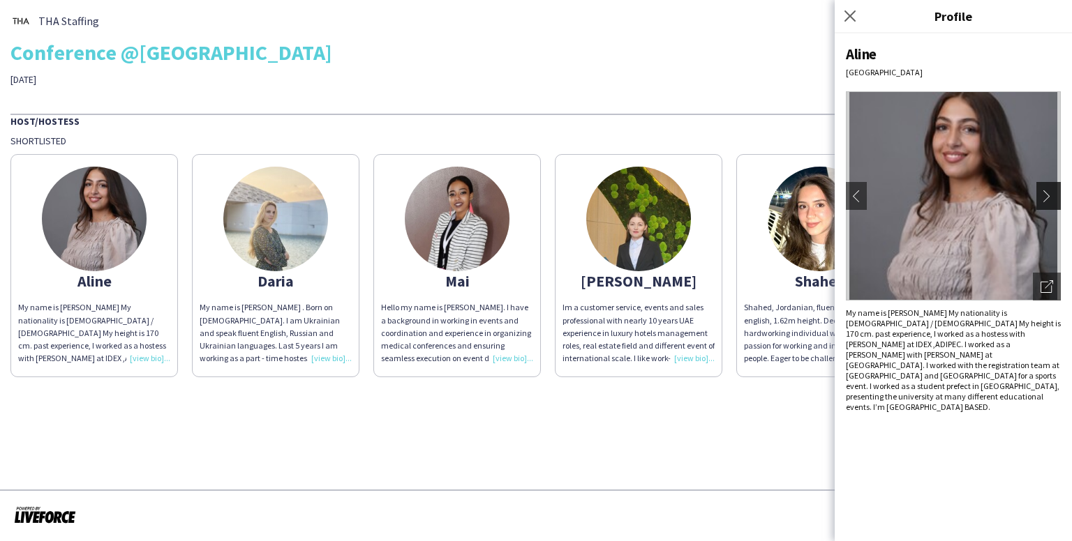
click at [1047, 196] on app-icon "chevron-right" at bounding box center [1050, 196] width 20 height 13
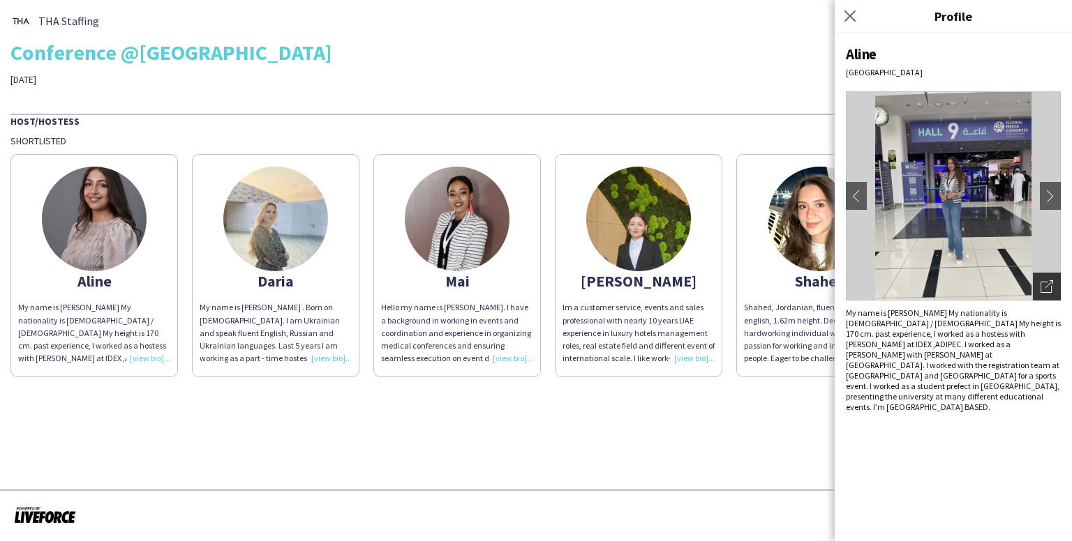
click at [1046, 285] on icon "Open photos pop-in" at bounding box center [1046, 286] width 13 height 13
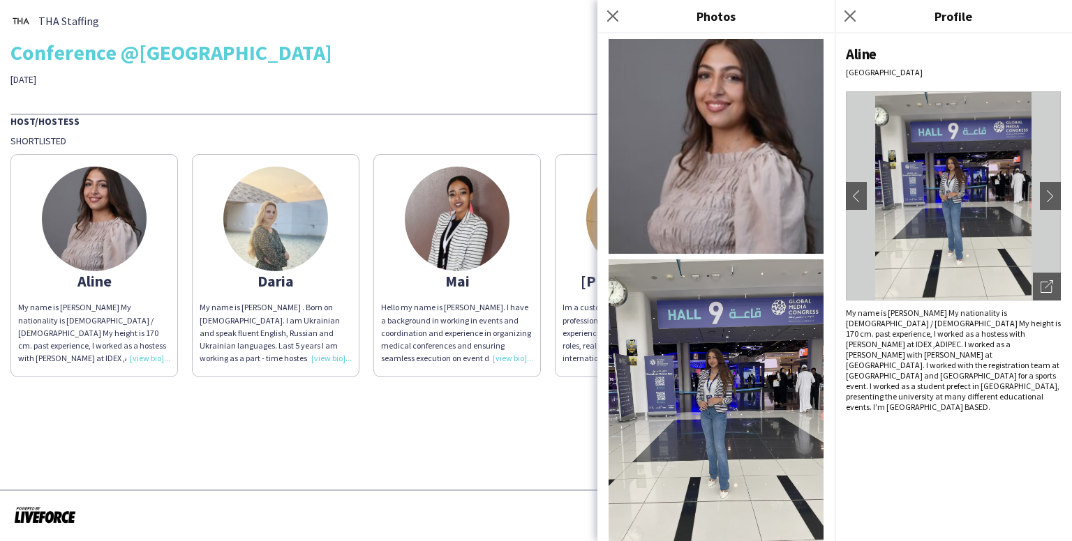
scroll to position [488, 0]
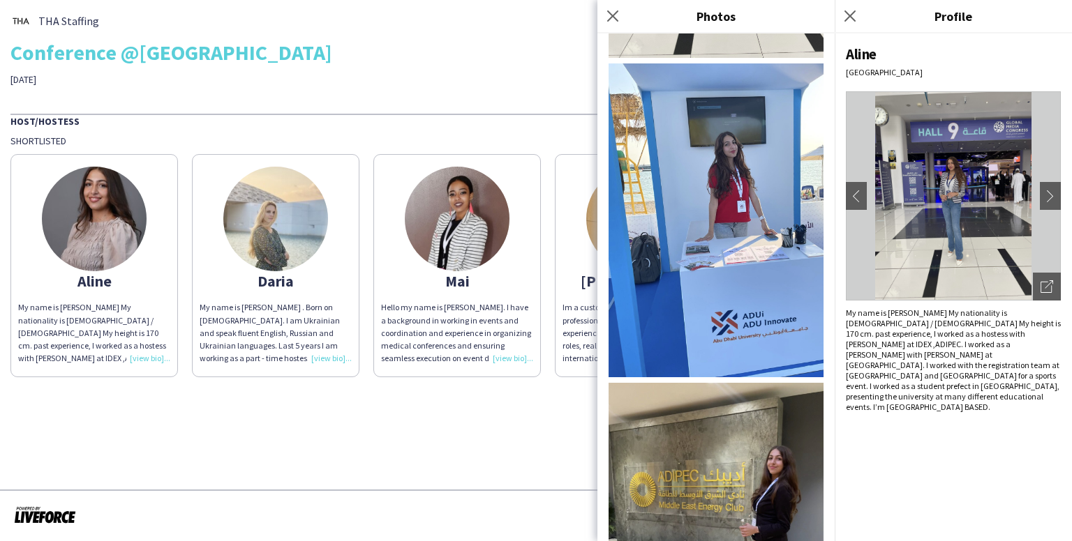
click at [756, 203] on img at bounding box center [715, 220] width 215 height 315
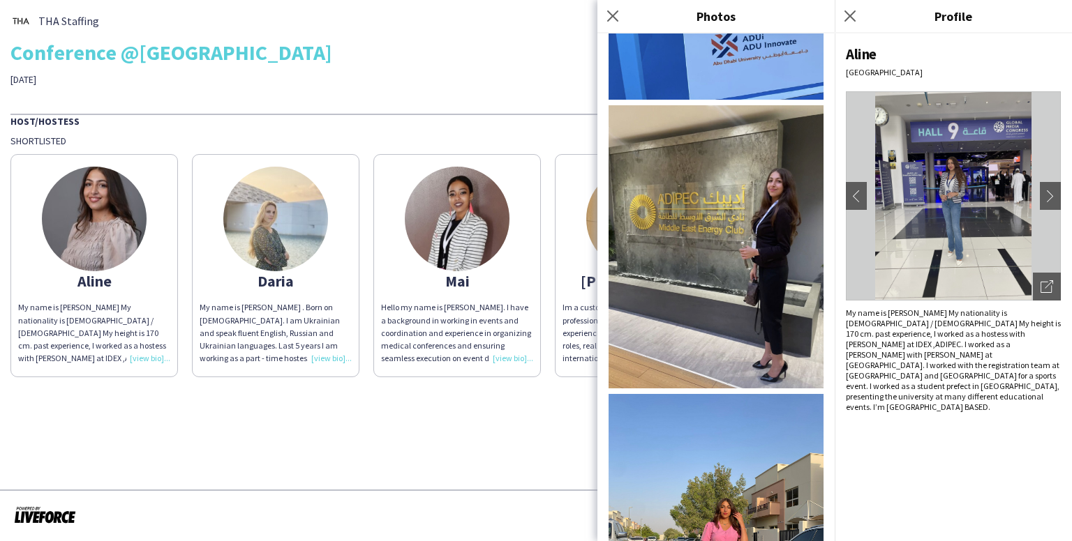
scroll to position [768, 0]
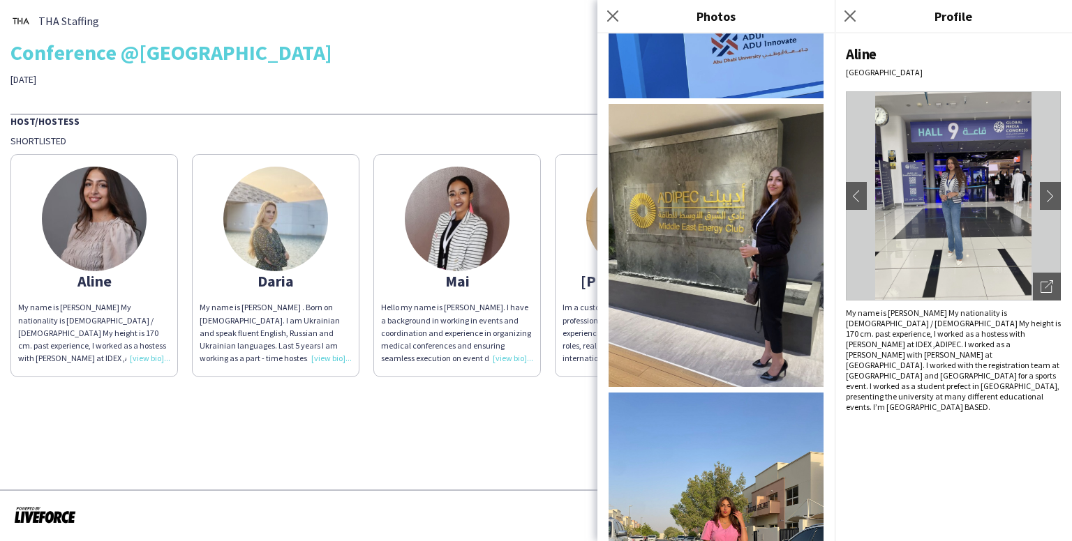
click at [723, 461] on img at bounding box center [715, 536] width 215 height 287
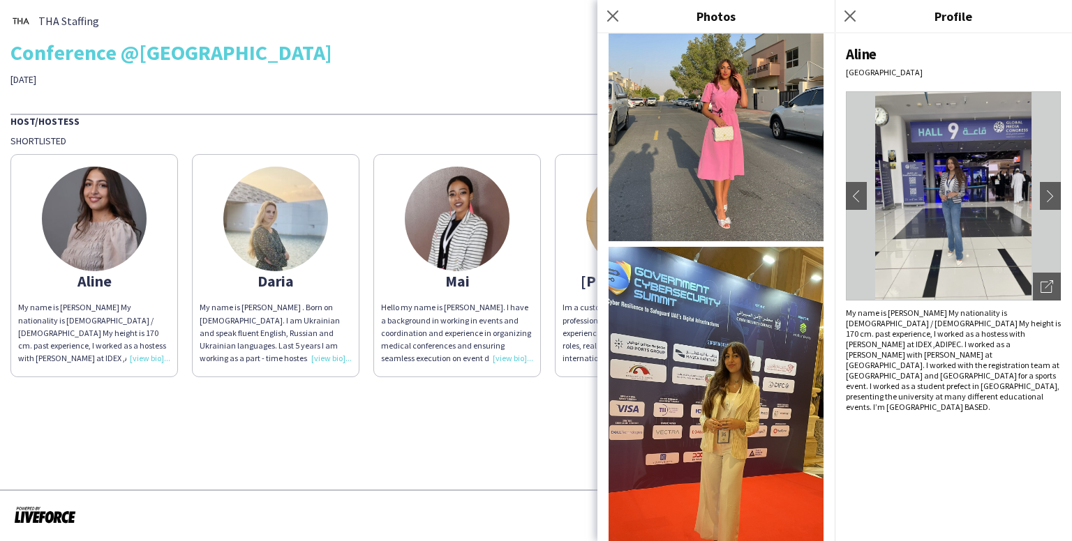
scroll to position [717, 0]
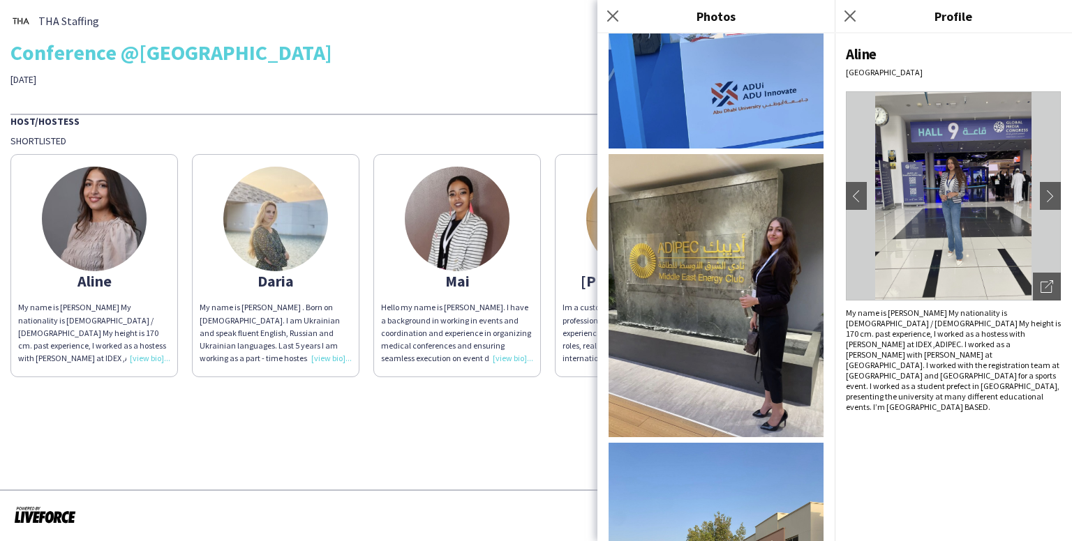
click at [682, 238] on img at bounding box center [715, 295] width 215 height 283
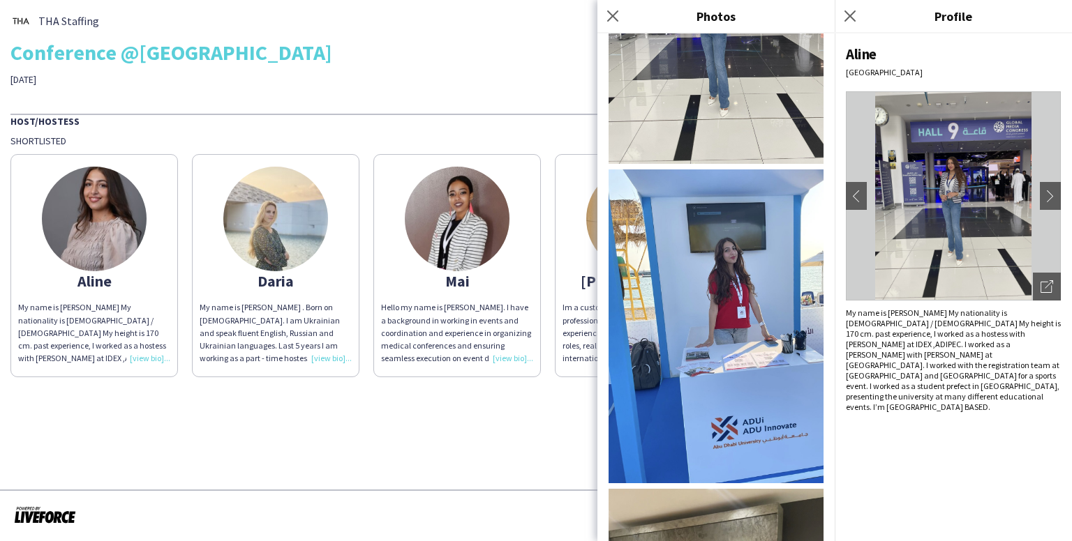
scroll to position [368, 0]
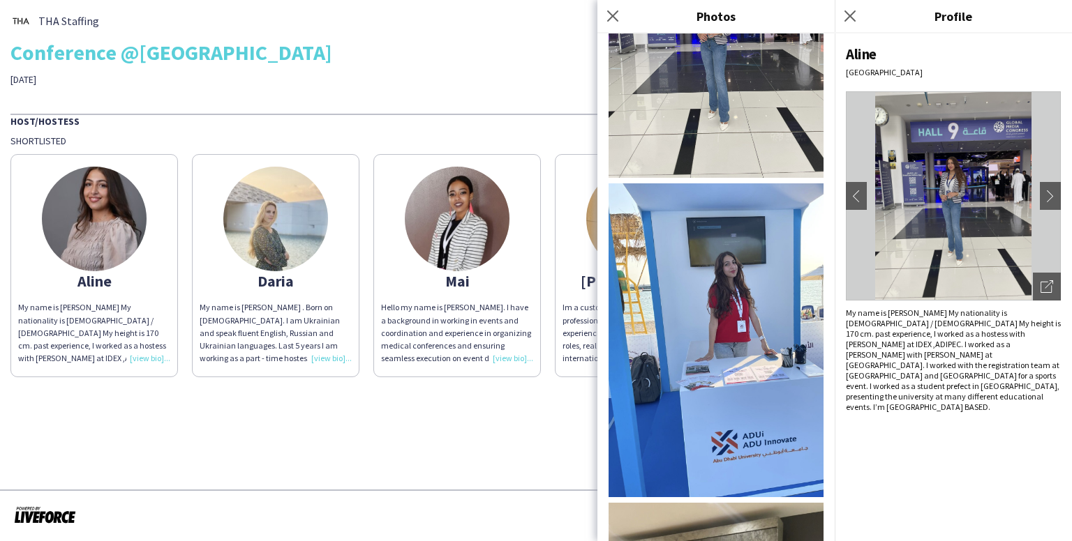
click at [745, 250] on img at bounding box center [715, 341] width 215 height 315
click at [283, 238] on img at bounding box center [275, 219] width 105 height 105
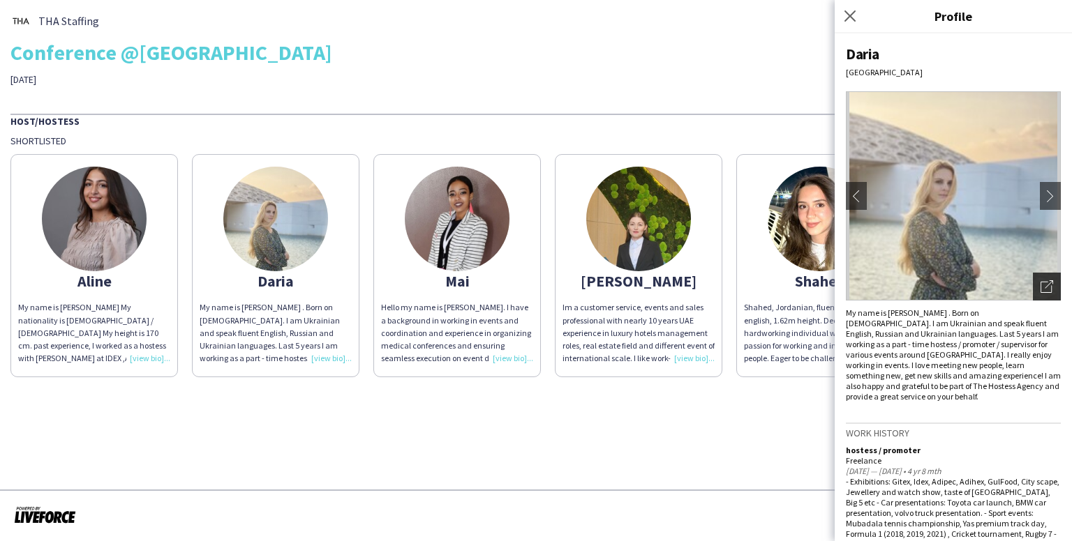
click at [1040, 283] on icon "Open photos pop-in" at bounding box center [1046, 286] width 13 height 13
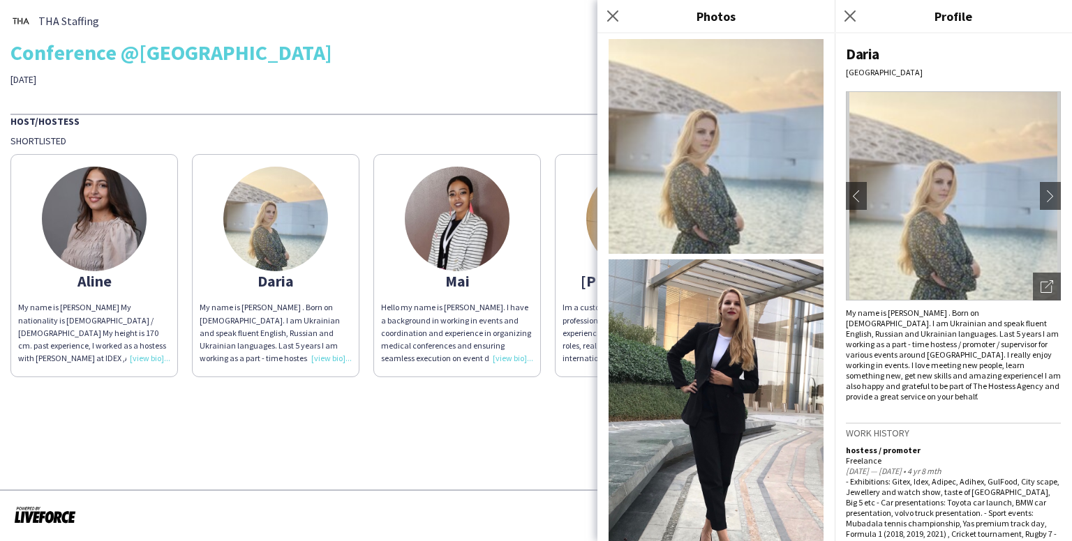
click at [667, 118] on img at bounding box center [715, 146] width 215 height 215
click at [698, 330] on img at bounding box center [715, 429] width 215 height 338
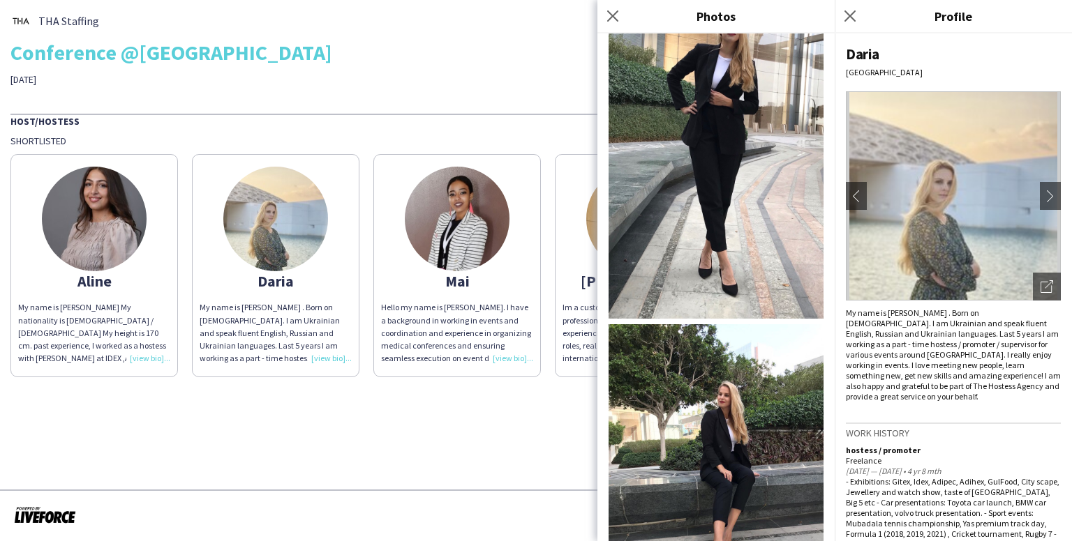
scroll to position [419, 0]
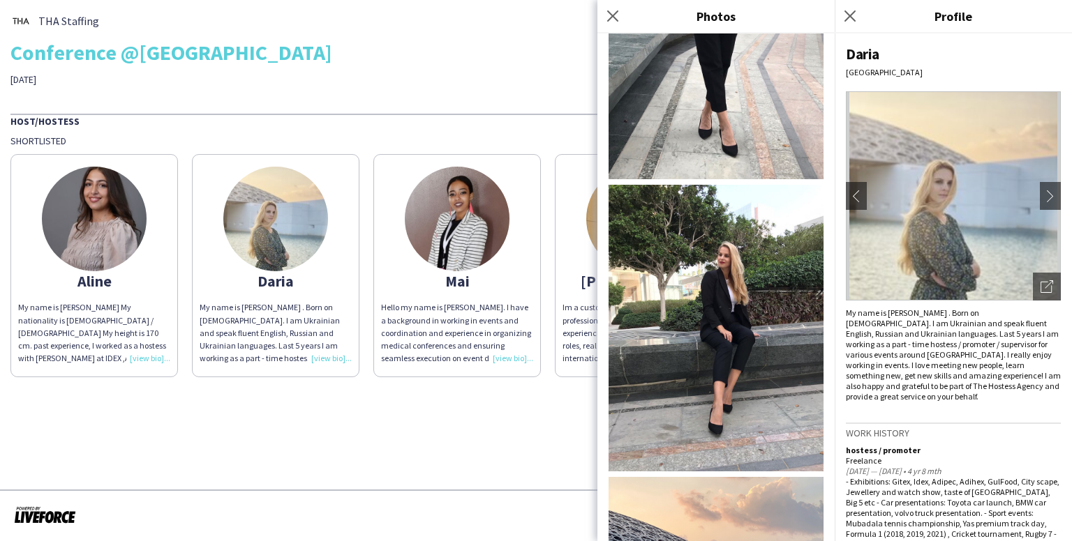
click at [743, 275] on img at bounding box center [715, 328] width 215 height 287
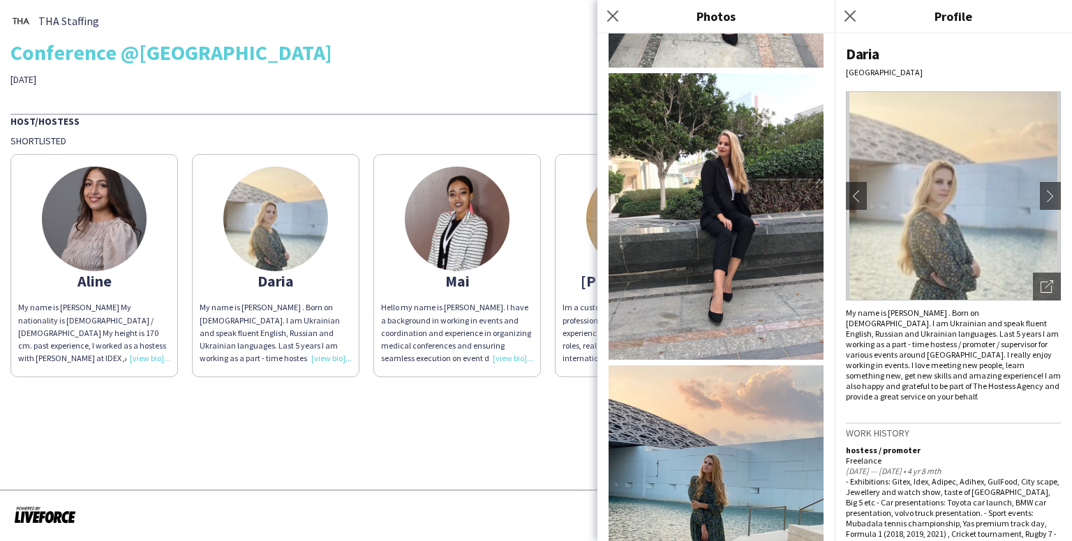
scroll to position [768, 0]
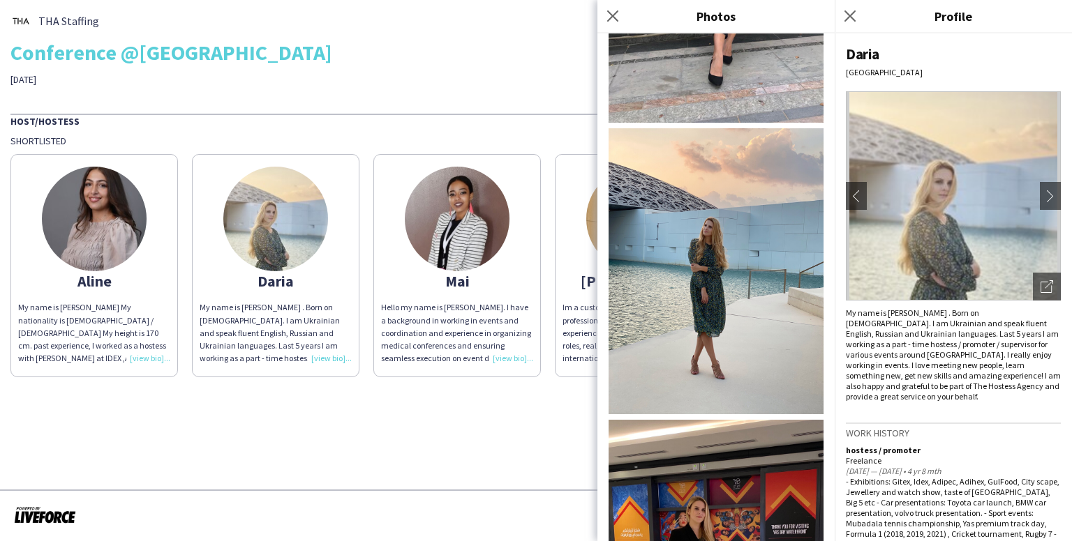
click at [726, 231] on img at bounding box center [715, 271] width 215 height 287
click at [614, 17] on icon at bounding box center [612, 15] width 13 height 13
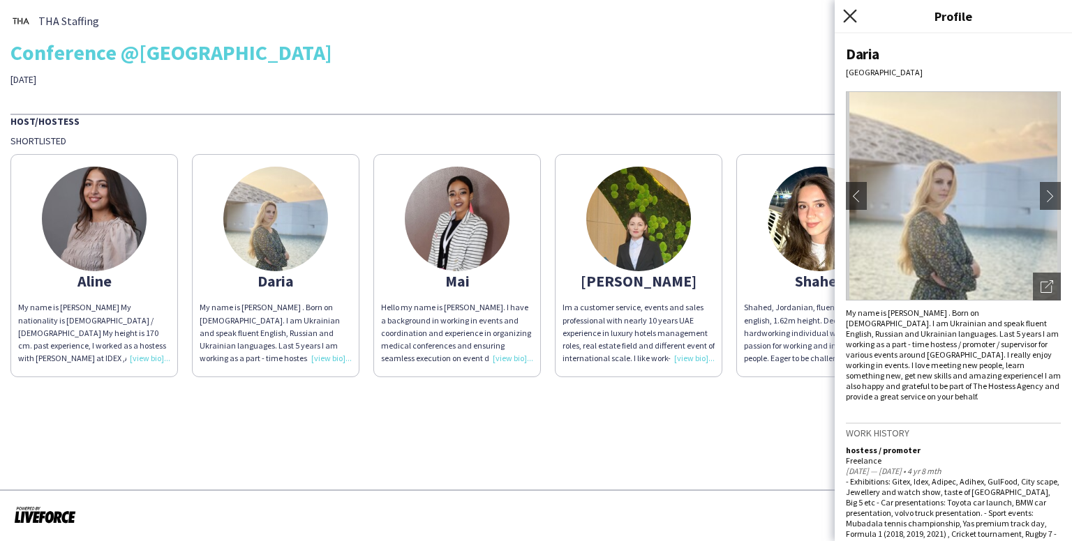
click at [855, 17] on app-icon "Close pop-in" at bounding box center [850, 16] width 20 height 20
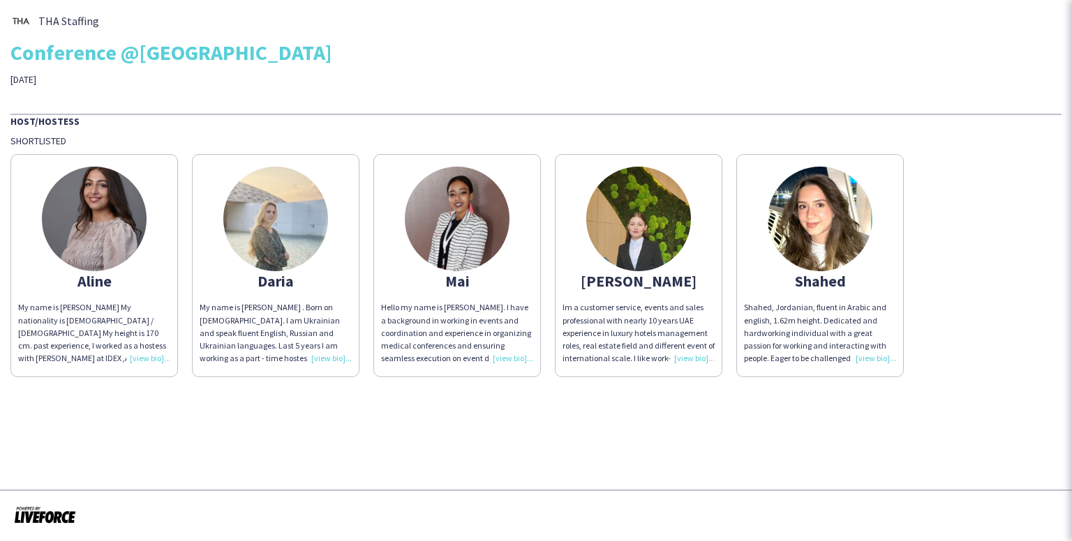
click at [840, 225] on img at bounding box center [820, 219] width 105 height 105
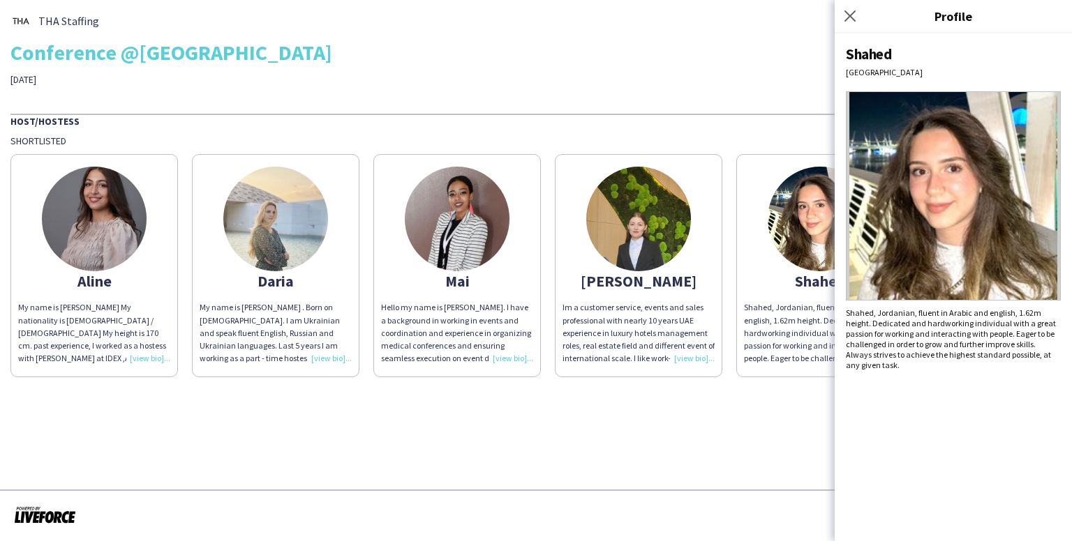
click at [667, 217] on img at bounding box center [638, 219] width 105 height 105
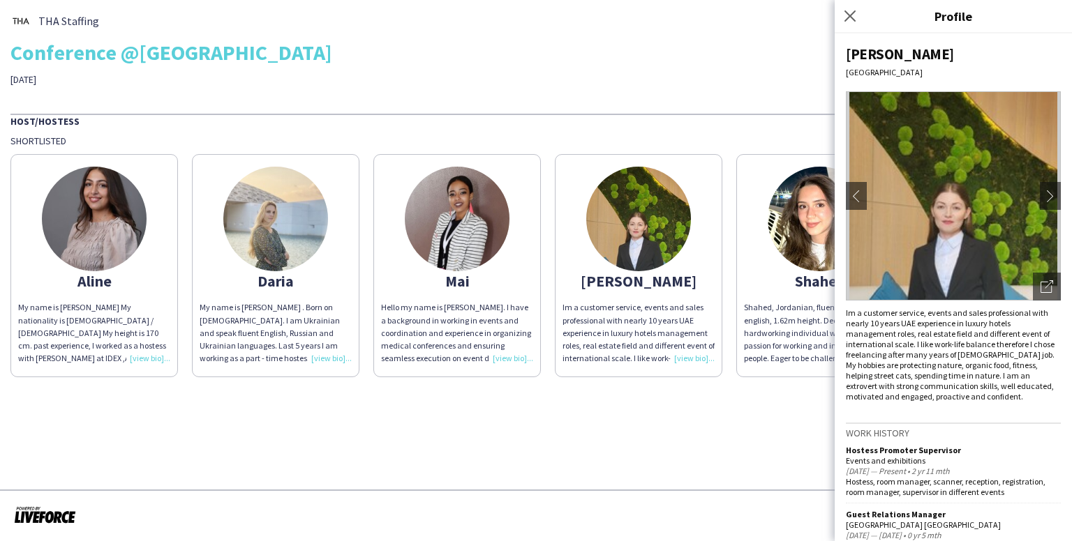
click at [950, 186] on img at bounding box center [953, 195] width 215 height 209
click at [1040, 290] on icon "Open photos pop-in" at bounding box center [1046, 286] width 13 height 13
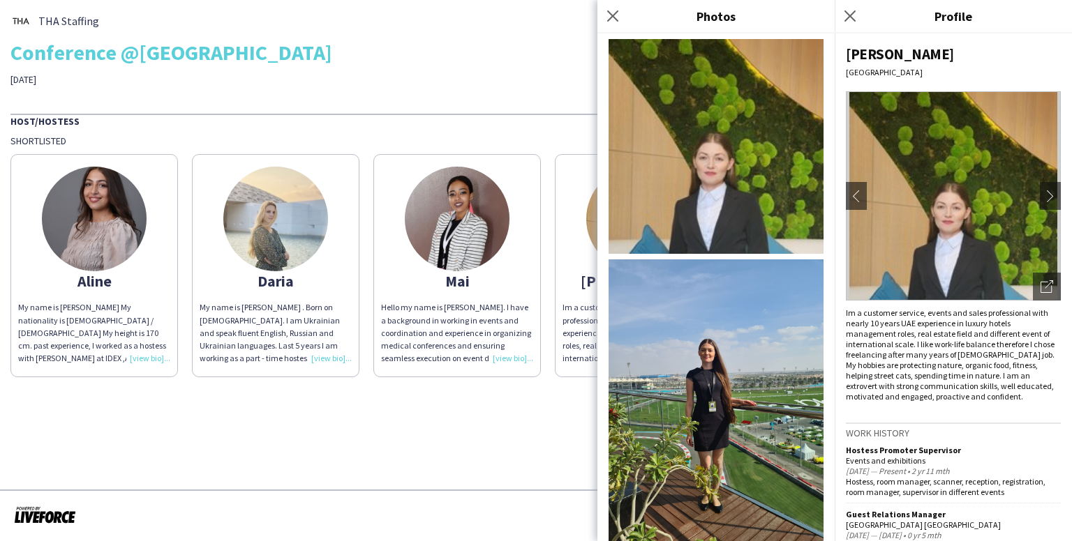
click at [738, 137] on img at bounding box center [715, 146] width 215 height 215
click at [689, 361] on img at bounding box center [715, 403] width 215 height 287
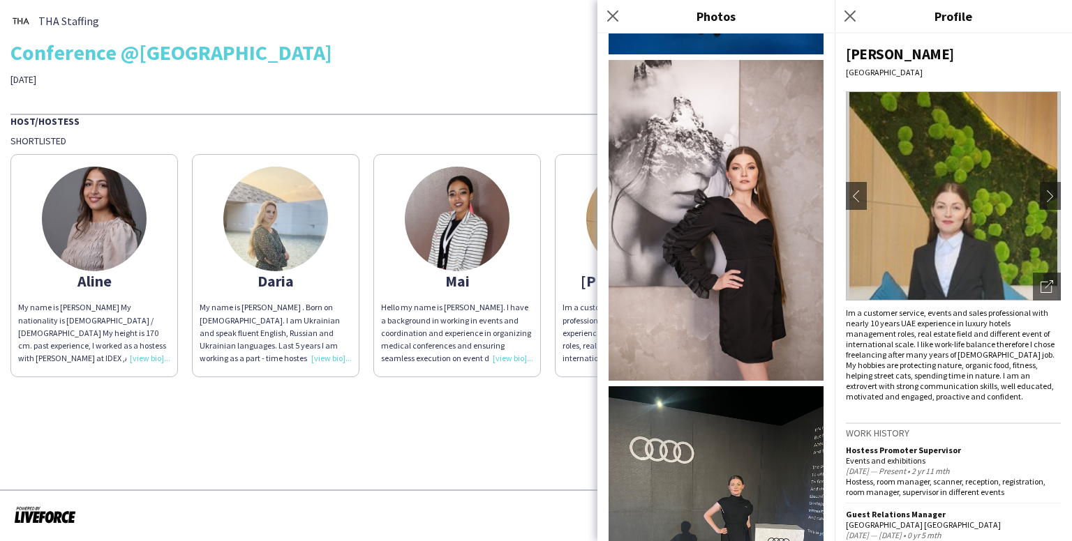
scroll to position [846, 0]
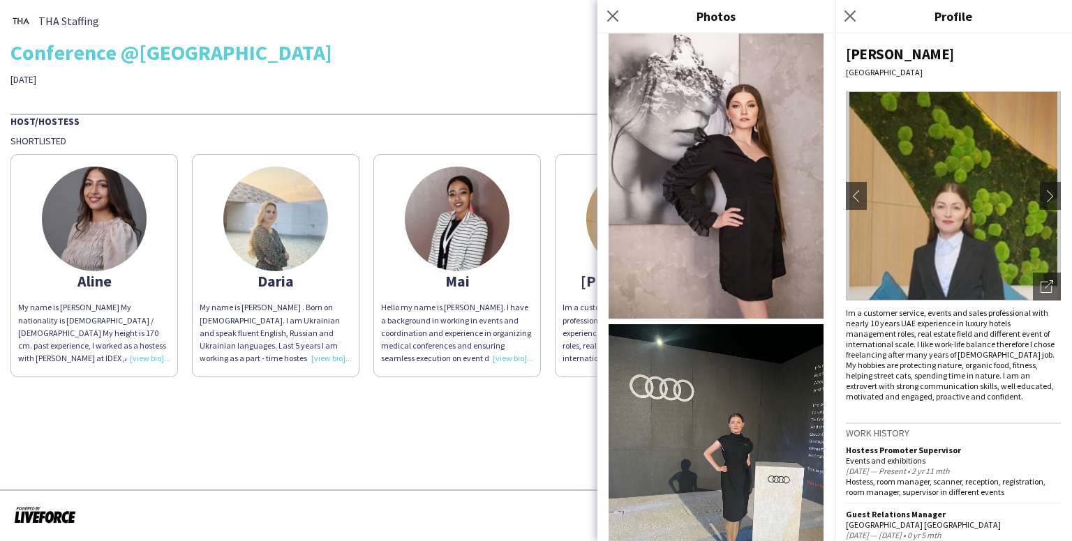
click at [725, 350] on img at bounding box center [715, 467] width 215 height 287
click at [517, 76] on div "THA Staffing Conference @[GEOGRAPHIC_DATA] [DATE]" at bounding box center [535, 47] width 1051 height 75
